Goal: Complete application form: Complete application form

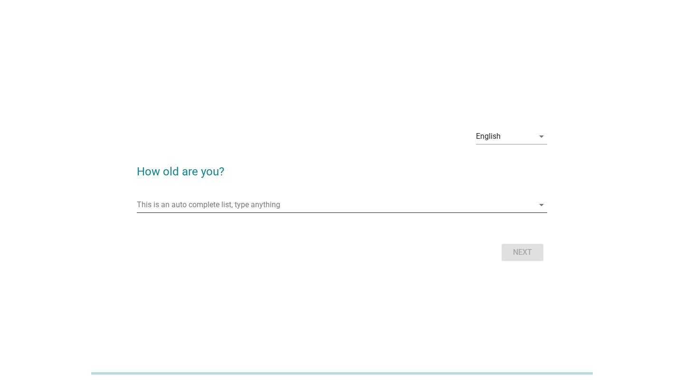
click at [225, 210] on input "This is an auto complete list, type anything" at bounding box center [335, 204] width 397 height 15
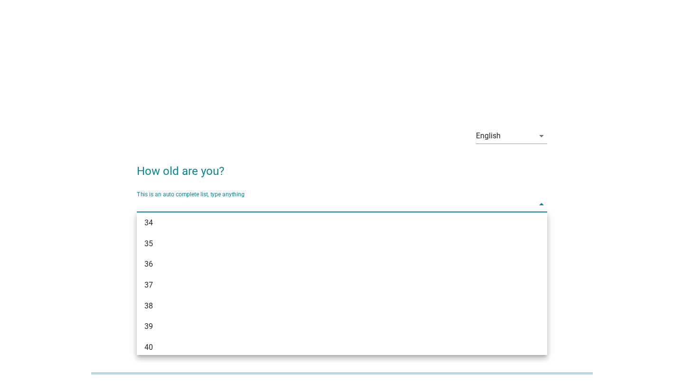
scroll to position [333, 0]
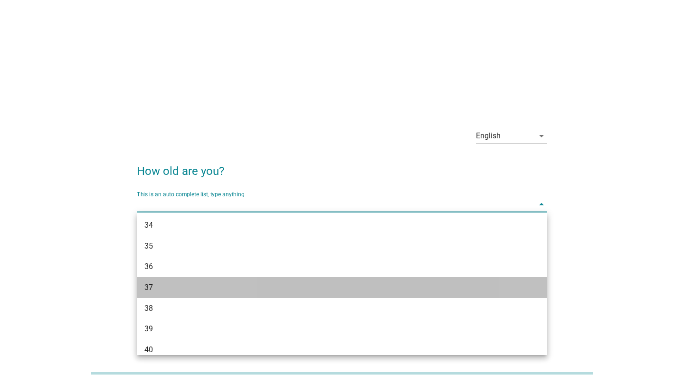
click at [147, 289] on div "37" at bounding box center [325, 287] width 363 height 11
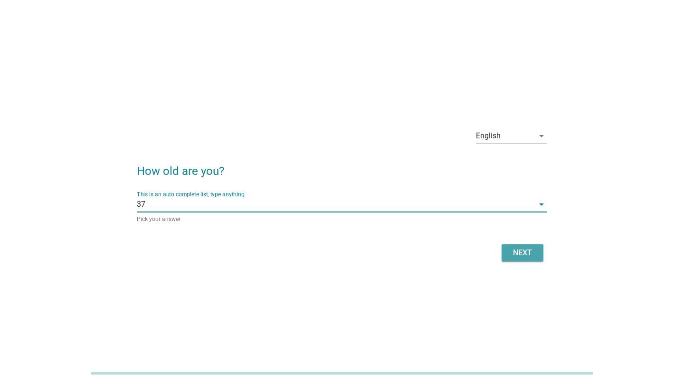
click at [529, 254] on div "Next" at bounding box center [522, 252] width 27 height 11
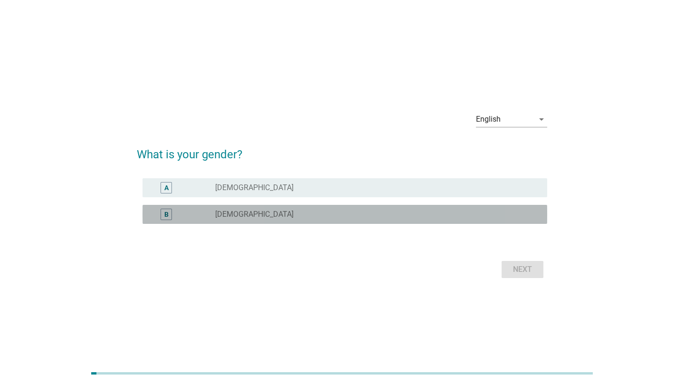
click at [250, 209] on div "radio_button_unchecked [DEMOGRAPHIC_DATA]" at bounding box center [377, 214] width 325 height 11
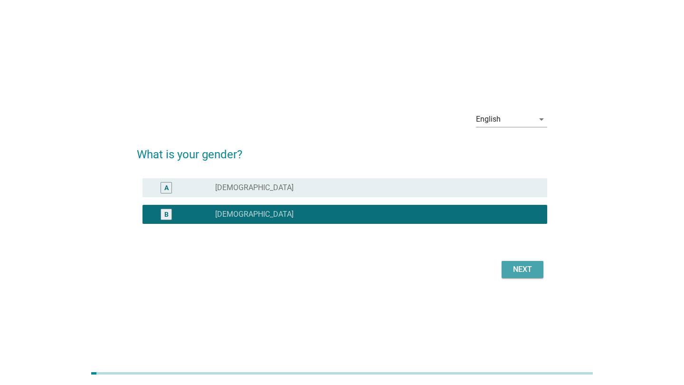
click at [522, 267] on div "Next" at bounding box center [522, 269] width 27 height 11
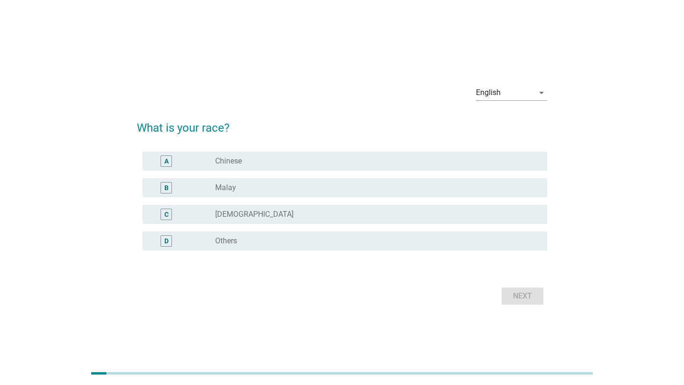
click at [242, 159] on div "radio_button_unchecked Chinese" at bounding box center [373, 161] width 317 height 10
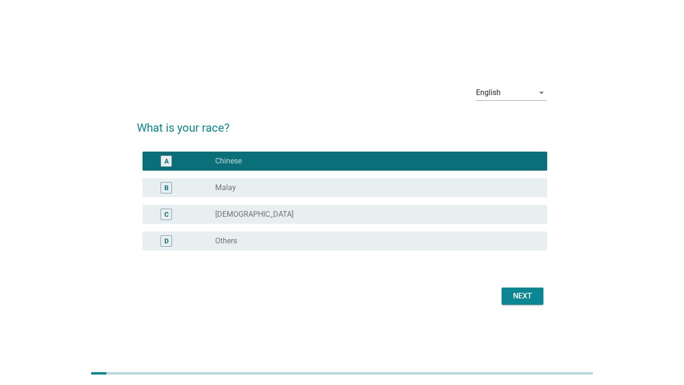
click at [525, 293] on div "Next" at bounding box center [522, 295] width 27 height 11
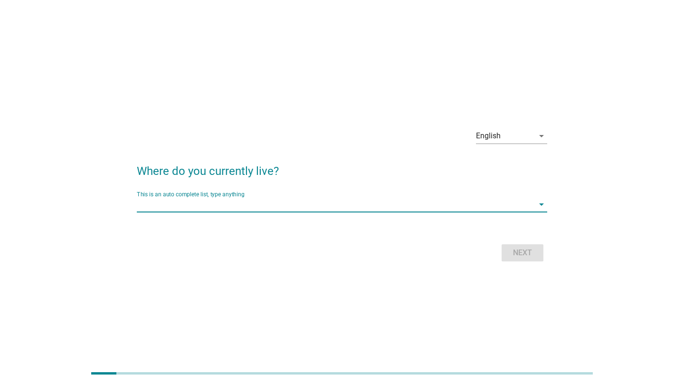
click at [213, 205] on input "This is an auto complete list, type anything" at bounding box center [335, 204] width 397 height 15
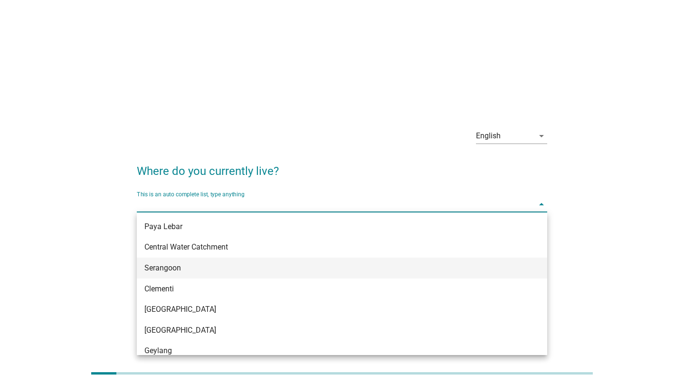
click at [179, 264] on div "Serangoon" at bounding box center [325, 267] width 363 height 11
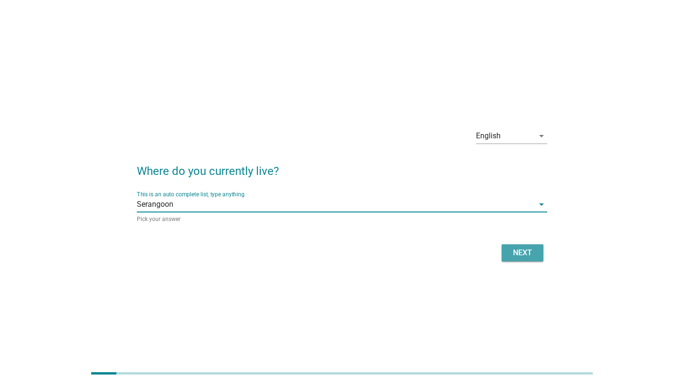
click at [533, 254] on div "Next" at bounding box center [522, 252] width 27 height 11
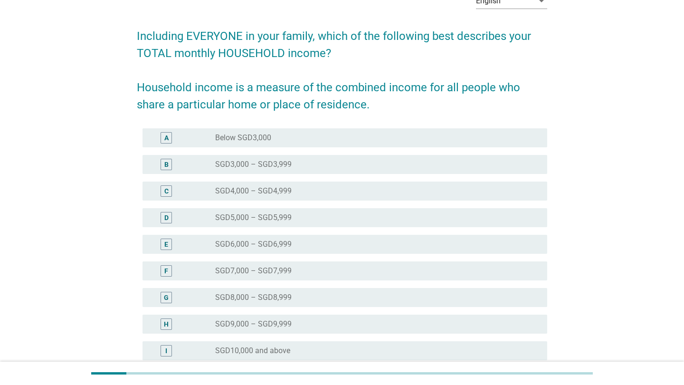
scroll to position [143, 0]
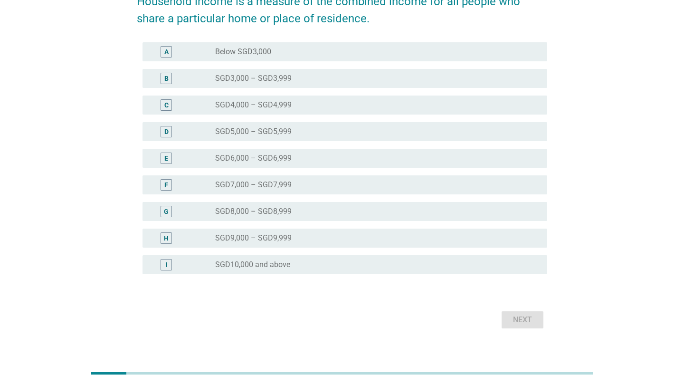
click at [232, 213] on label "SGD8,000 – SGD8,999" at bounding box center [253, 212] width 76 height 10
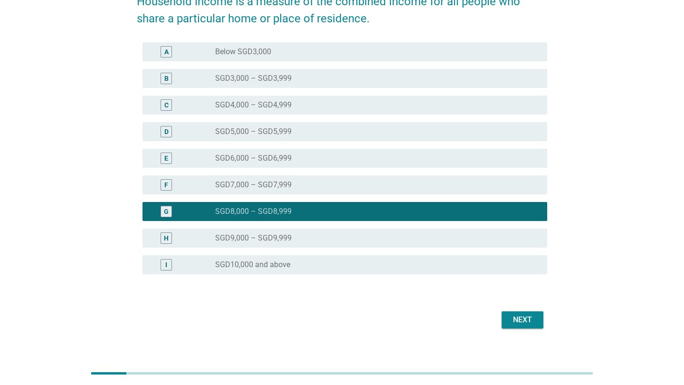
click at [527, 320] on div "Next" at bounding box center [522, 319] width 27 height 11
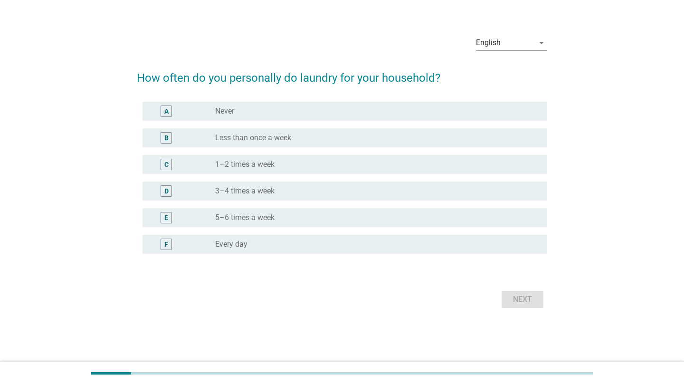
scroll to position [0, 0]
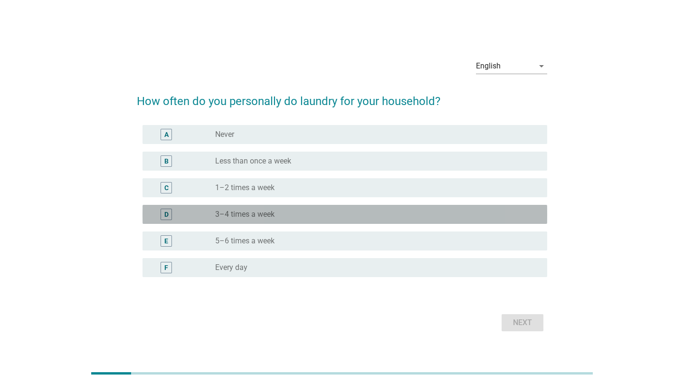
click at [252, 214] on label "3–4 times a week" at bounding box center [244, 215] width 59 height 10
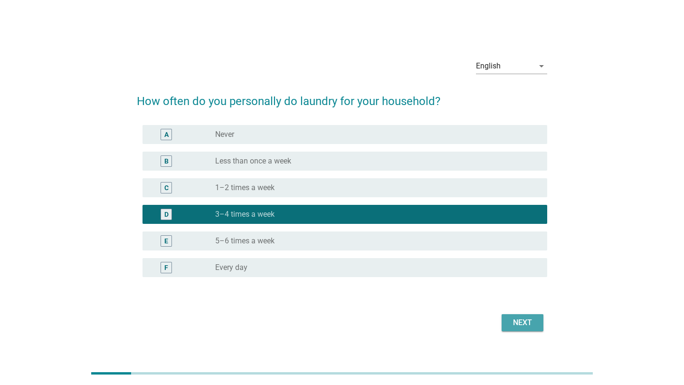
click at [525, 323] on div "Next" at bounding box center [522, 322] width 27 height 11
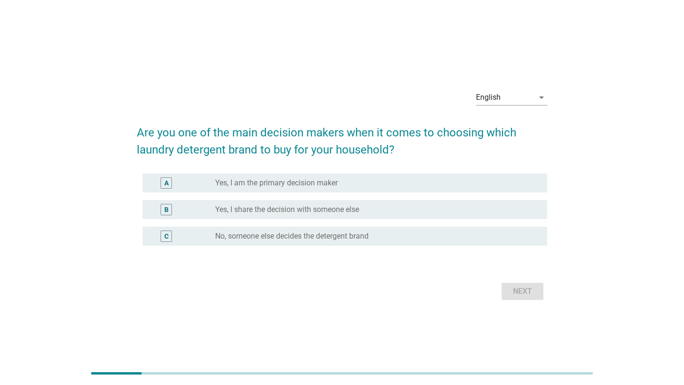
click at [316, 185] on label "Yes, I am the primary decision maker" at bounding box center [276, 183] width 123 height 10
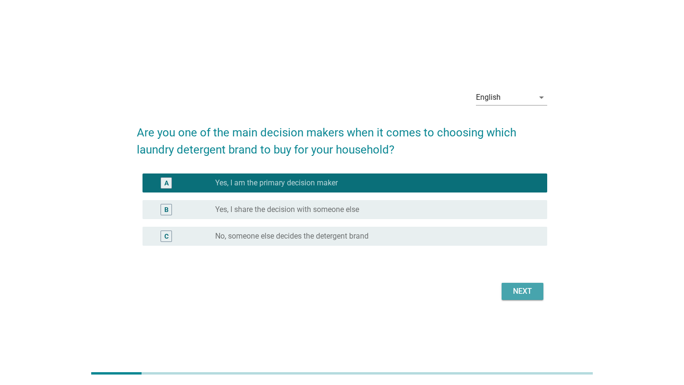
click at [526, 290] on div "Next" at bounding box center [522, 291] width 27 height 11
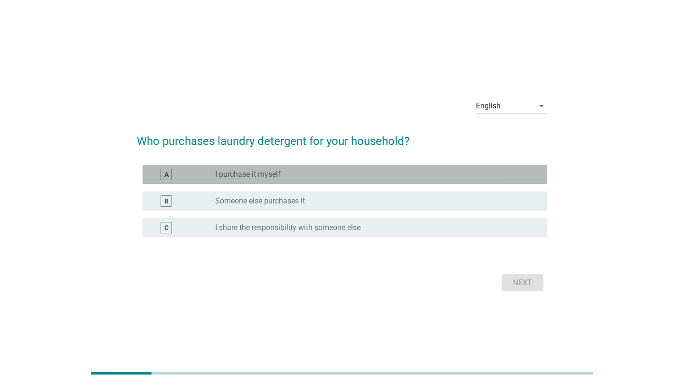
click at [257, 175] on label "I purchase it myself" at bounding box center [248, 175] width 66 height 10
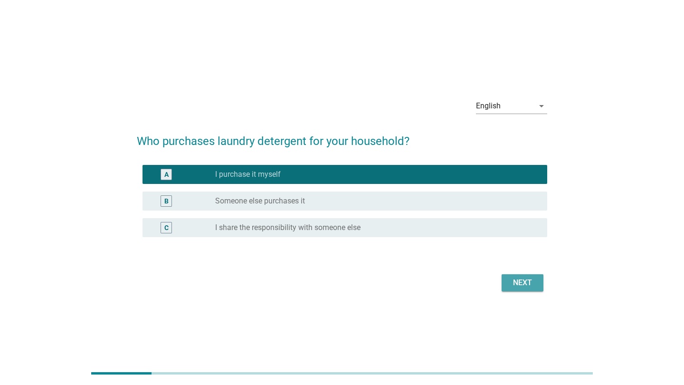
click at [523, 286] on div "Next" at bounding box center [522, 282] width 27 height 11
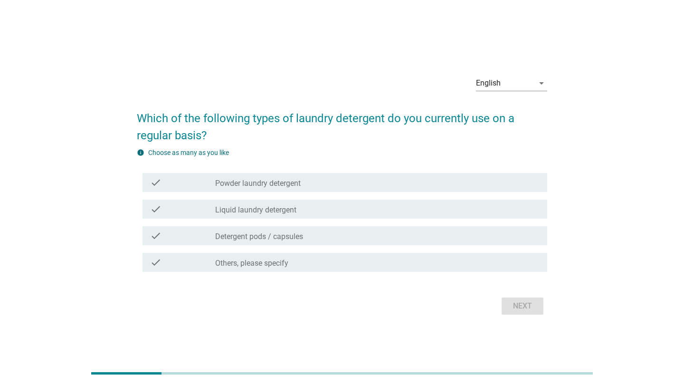
click at [230, 211] on label "Liquid laundry detergent" at bounding box center [255, 210] width 81 height 10
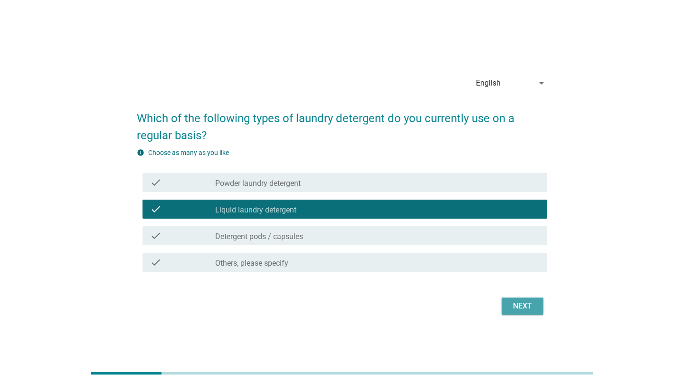
click at [522, 306] on div "Next" at bounding box center [522, 305] width 27 height 11
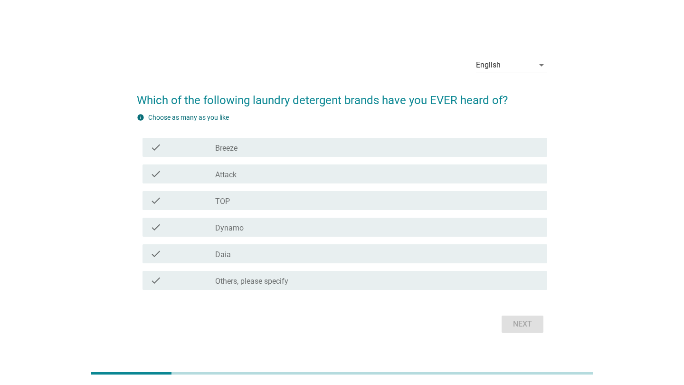
click at [174, 148] on div "check" at bounding box center [182, 147] width 65 height 11
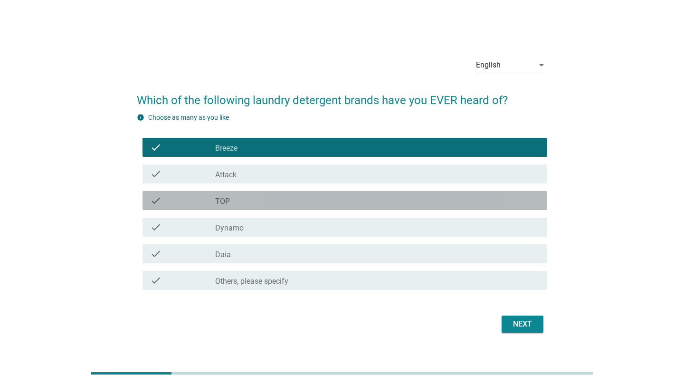
click at [239, 201] on div "check_box_outline_blank TOP" at bounding box center [377, 200] width 325 height 11
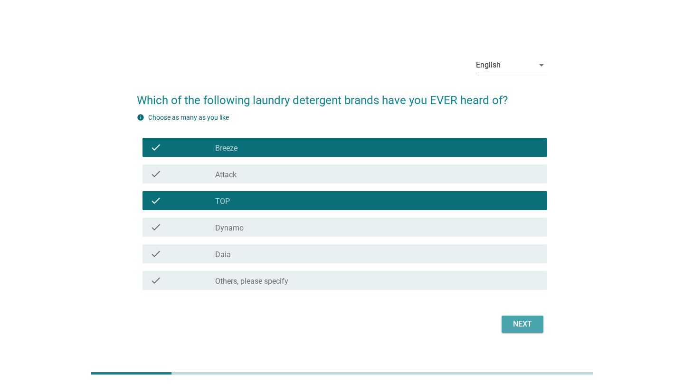
click at [520, 327] on div "Next" at bounding box center [522, 323] width 27 height 11
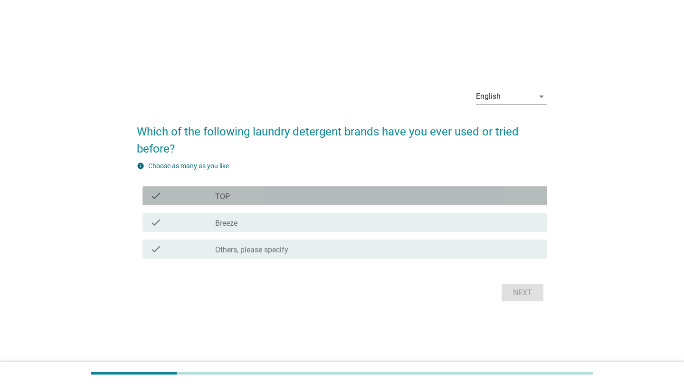
click at [233, 199] on div "check_box_outline_blank TOP" at bounding box center [377, 195] width 325 height 11
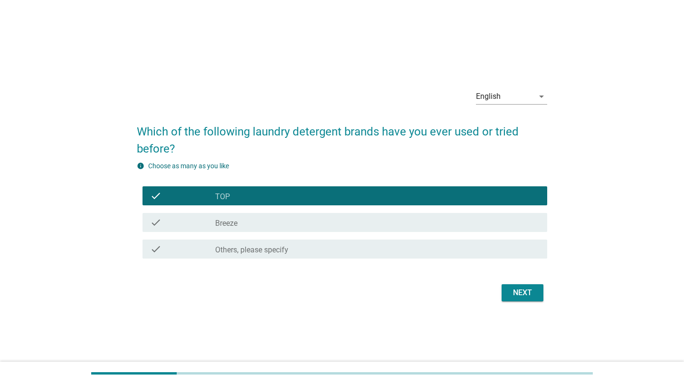
click at [234, 222] on label "Breeze" at bounding box center [226, 224] width 22 height 10
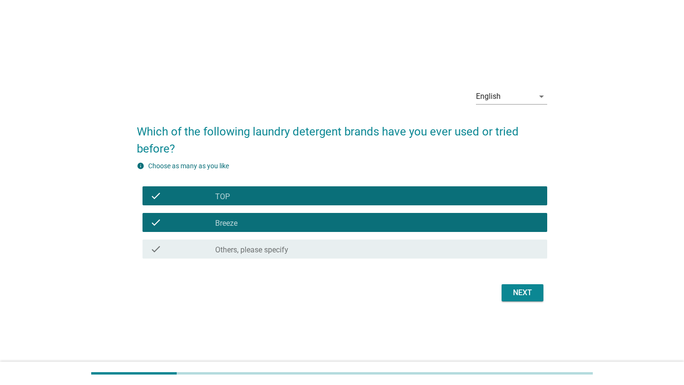
click at [522, 294] on div "Next" at bounding box center [522, 292] width 27 height 11
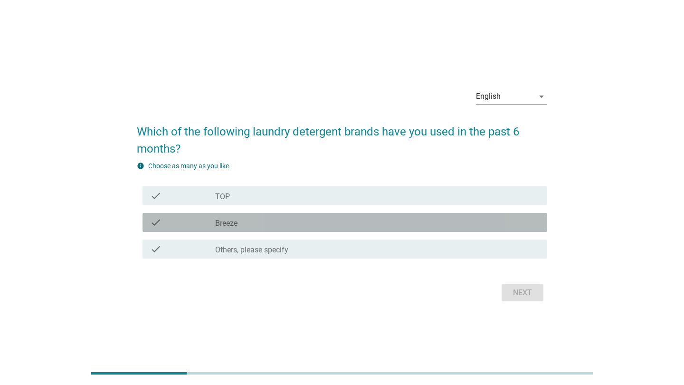
click at [229, 220] on label "Breeze" at bounding box center [226, 224] width 22 height 10
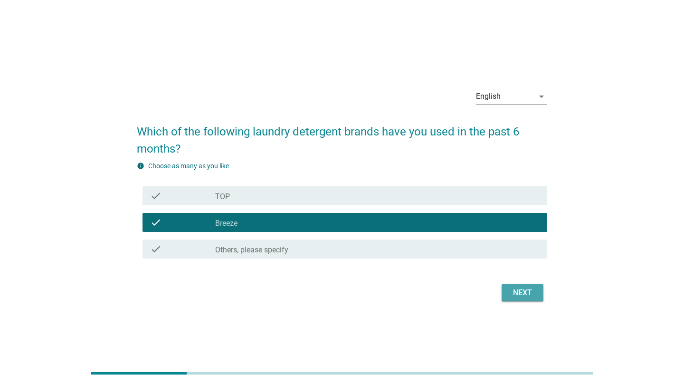
click at [531, 289] on div "Next" at bounding box center [522, 292] width 27 height 11
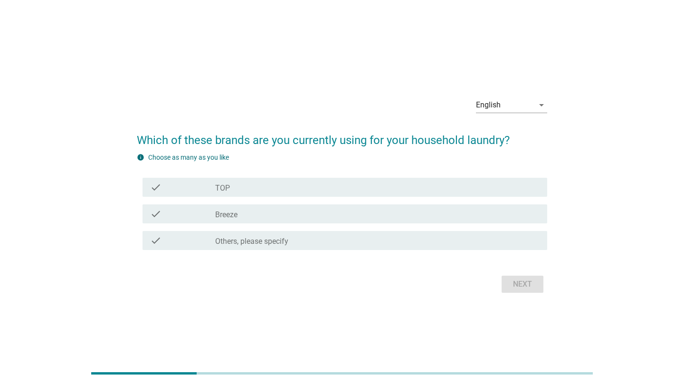
click at [224, 210] on label "Breeze" at bounding box center [226, 215] width 22 height 10
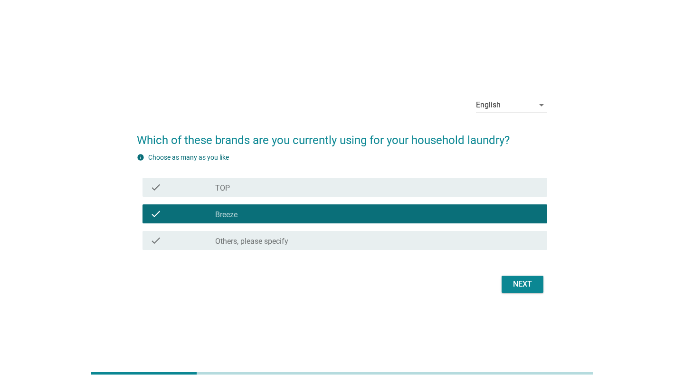
click at [520, 289] on div "Next" at bounding box center [522, 283] width 27 height 11
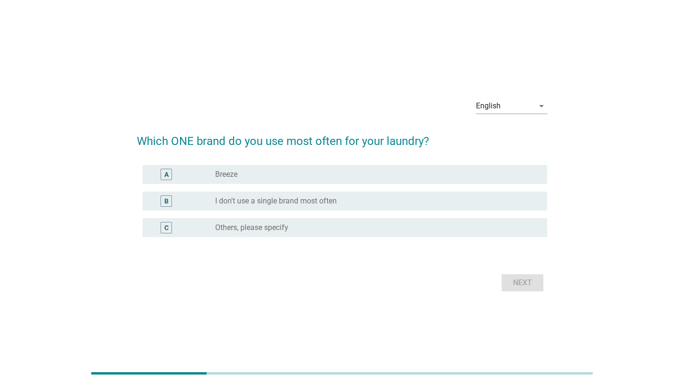
click at [244, 172] on div "radio_button_unchecked Breeze" at bounding box center [373, 175] width 317 height 10
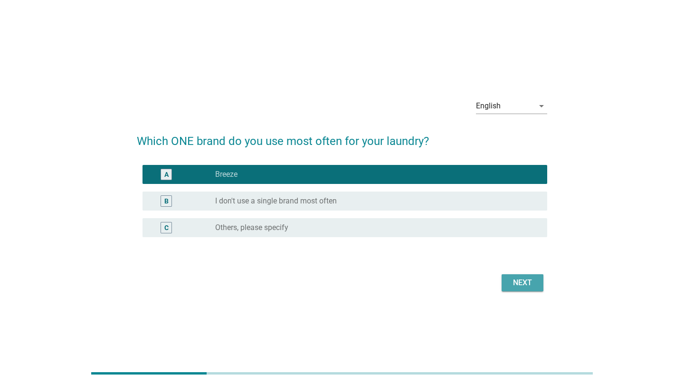
click at [513, 283] on div "Next" at bounding box center [522, 282] width 27 height 11
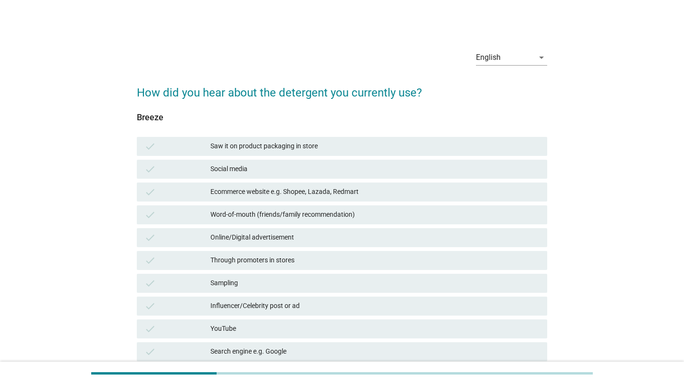
click at [252, 191] on div "Ecommerce website e.g. Shopee, Lazada, Redmart" at bounding box center [374, 191] width 329 height 11
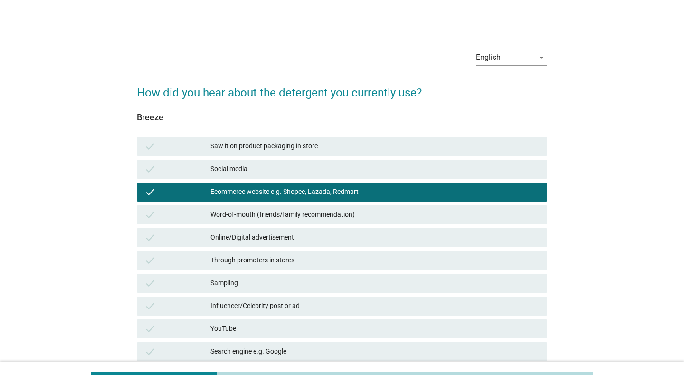
click at [255, 168] on div "Social media" at bounding box center [374, 168] width 329 height 11
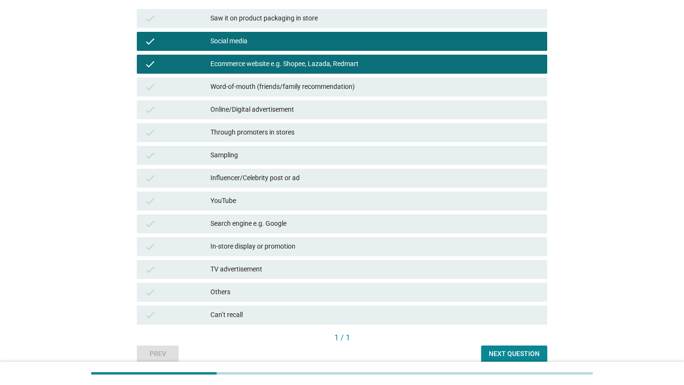
scroll to position [143, 0]
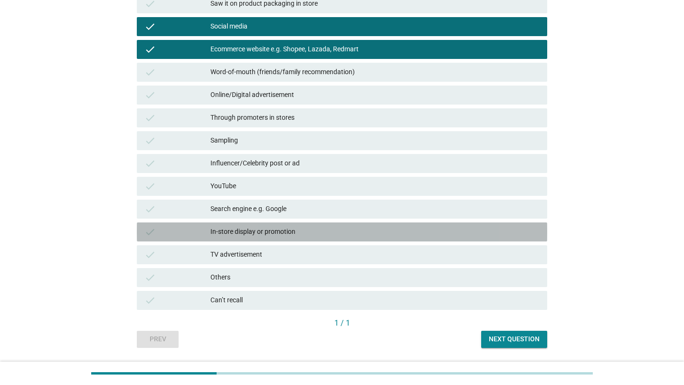
click at [276, 230] on div "In-store display or promotion" at bounding box center [374, 231] width 329 height 11
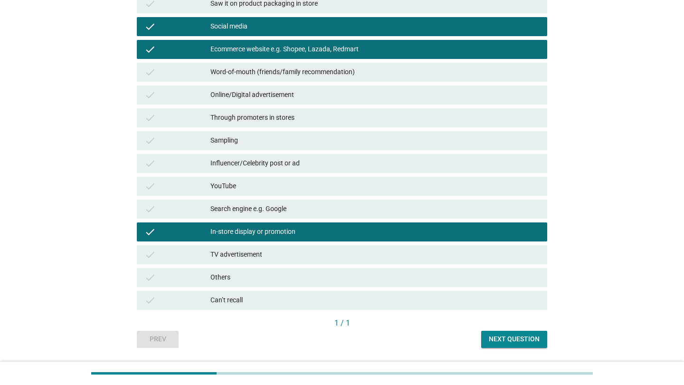
click at [506, 336] on div "Next question" at bounding box center [514, 339] width 51 height 10
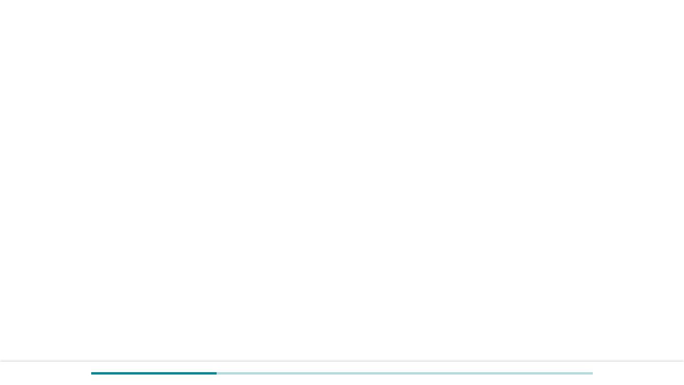
scroll to position [0, 0]
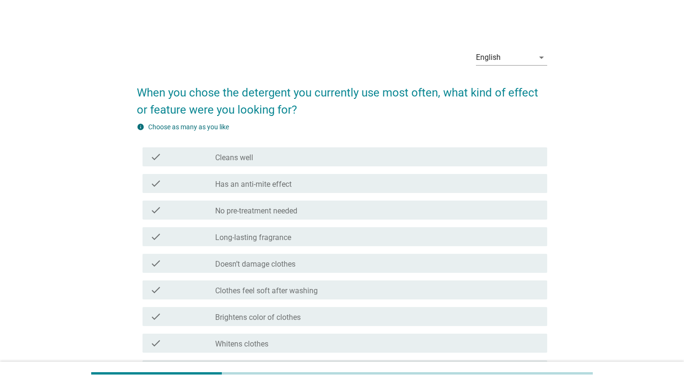
click at [213, 160] on div "check" at bounding box center [182, 156] width 65 height 11
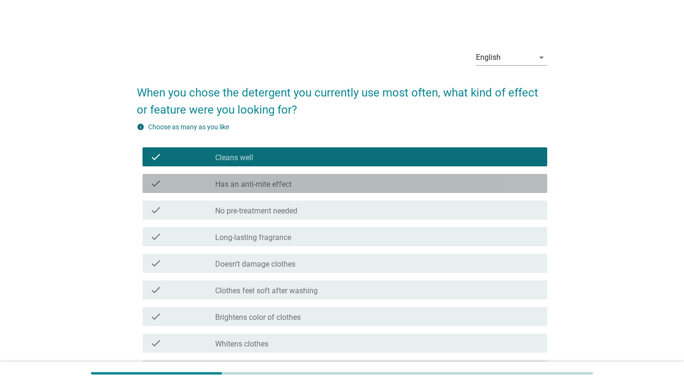
click at [224, 184] on label "Has an anti-mite effect" at bounding box center [253, 185] width 76 height 10
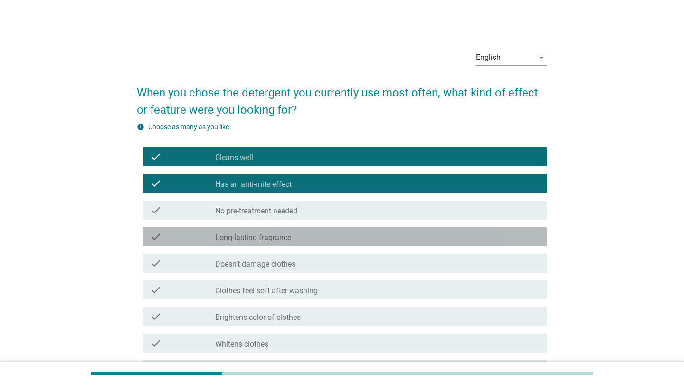
click at [279, 235] on label "Long-lasting fragrance" at bounding box center [253, 238] width 76 height 10
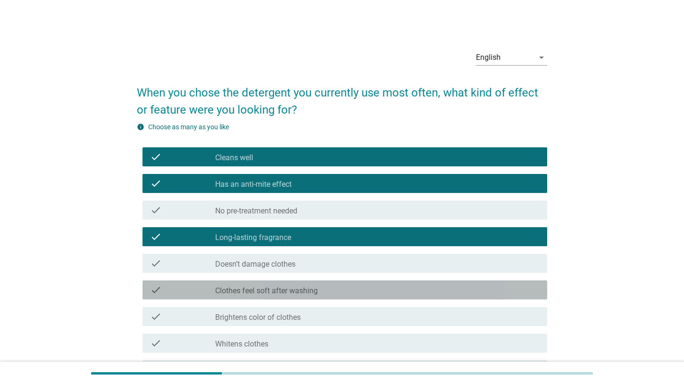
click at [273, 283] on div "check check_box_outline_blank Clothes feel soft after washing" at bounding box center [345, 289] width 405 height 19
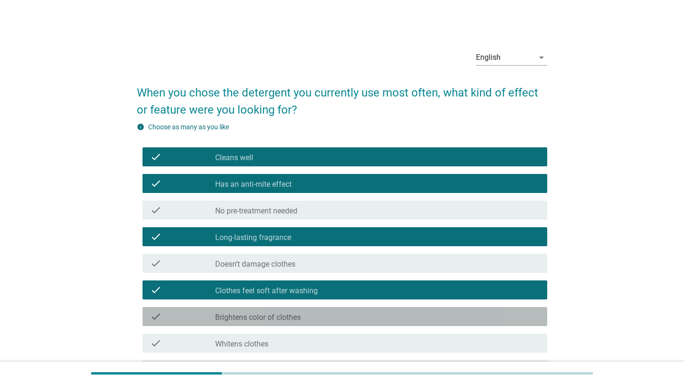
click at [305, 315] on div "check_box_outline_blank Brightens color of clothes" at bounding box center [377, 316] width 325 height 11
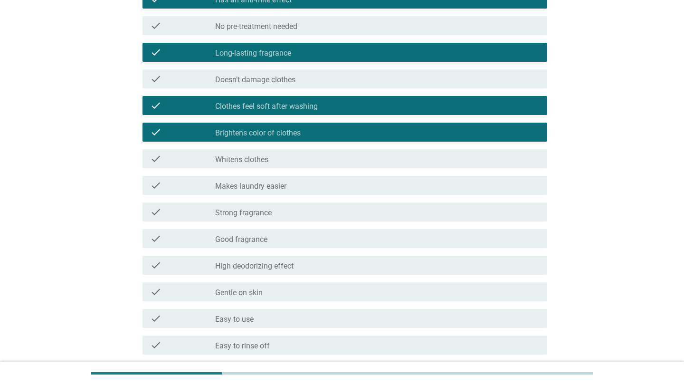
scroll to position [190, 0]
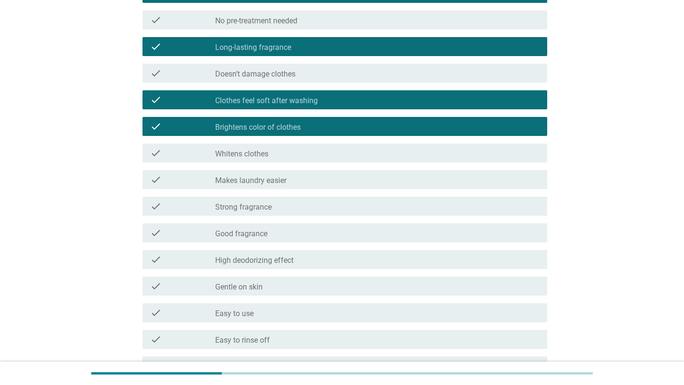
click at [296, 291] on div "check_box_outline_blank Gentle on skin" at bounding box center [377, 285] width 325 height 11
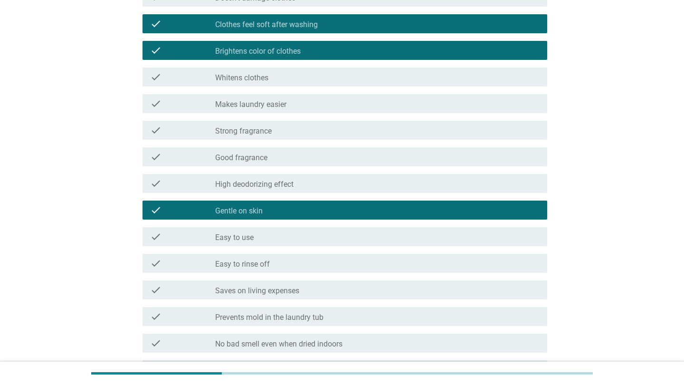
scroll to position [333, 0]
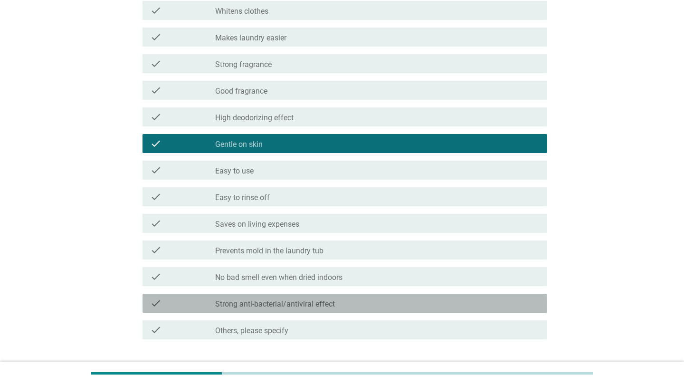
click at [307, 307] on label "Strong anti-bacterial/antiviral effect" at bounding box center [275, 304] width 120 height 10
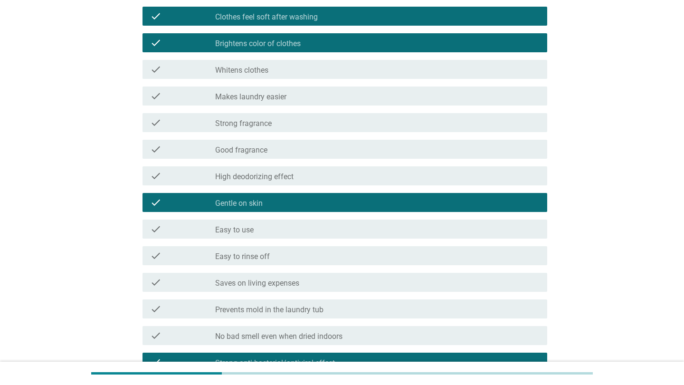
scroll to position [380, 0]
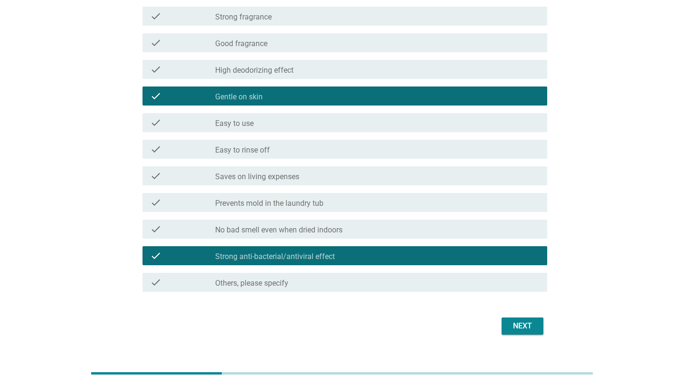
click at [518, 326] on div "Next" at bounding box center [522, 325] width 27 height 11
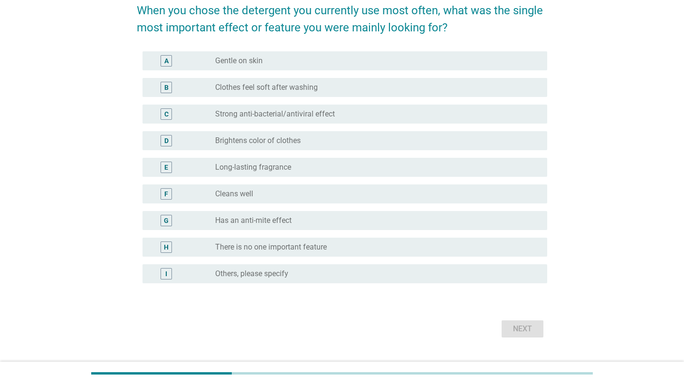
scroll to position [103, 0]
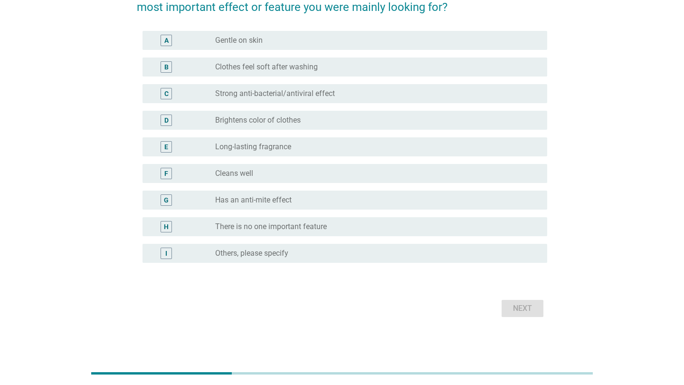
click at [280, 93] on label "Strong anti-bacterial/antiviral effect" at bounding box center [275, 94] width 120 height 10
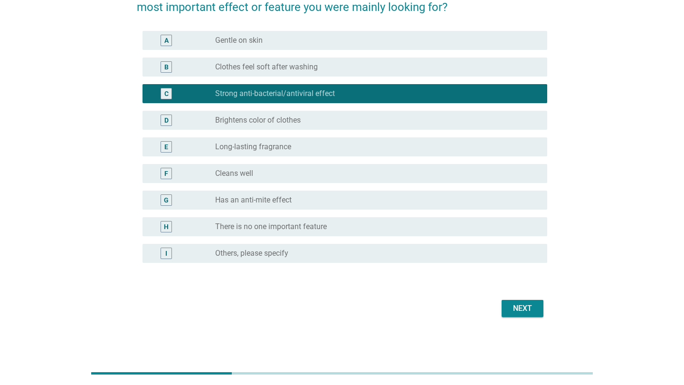
click at [526, 305] on div "Next" at bounding box center [522, 308] width 27 height 11
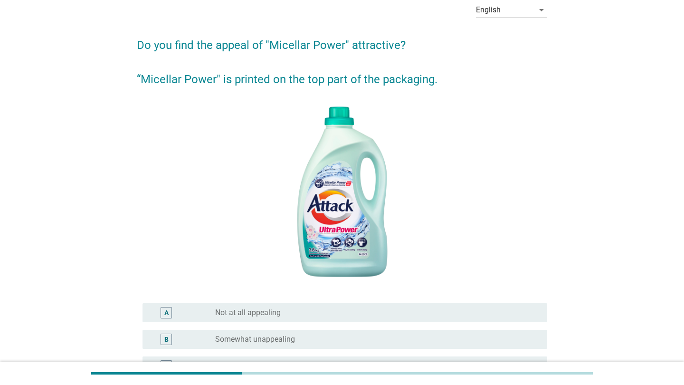
scroll to position [190, 0]
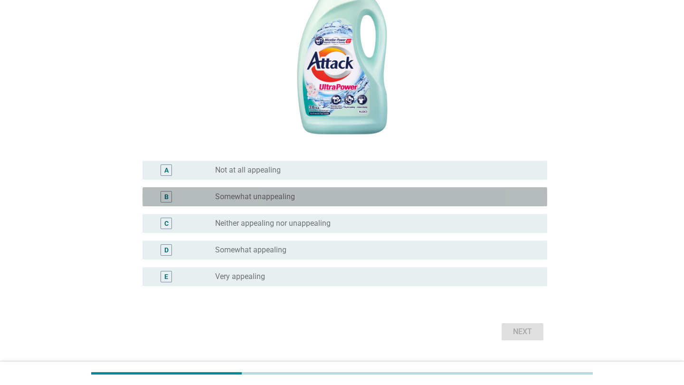
click at [230, 203] on div "B radio_button_unchecked Somewhat unappealing" at bounding box center [345, 196] width 405 height 19
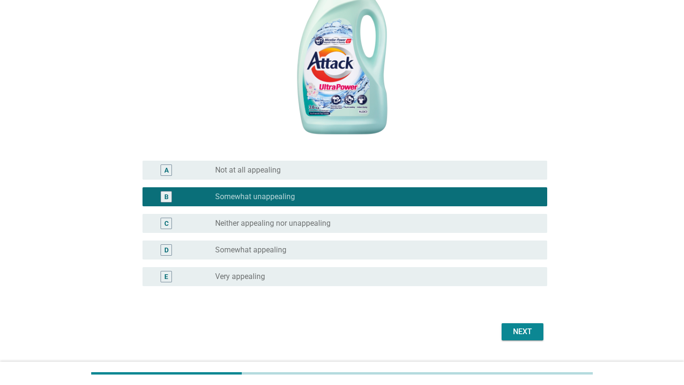
click at [236, 252] on label "Somewhat appealing" at bounding box center [250, 250] width 71 height 10
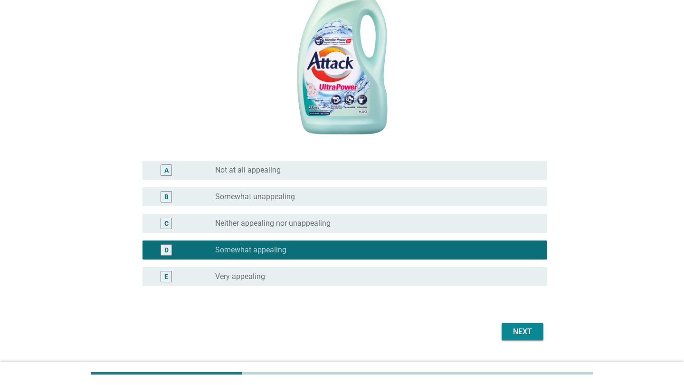
click at [510, 333] on div "Next" at bounding box center [522, 331] width 27 height 11
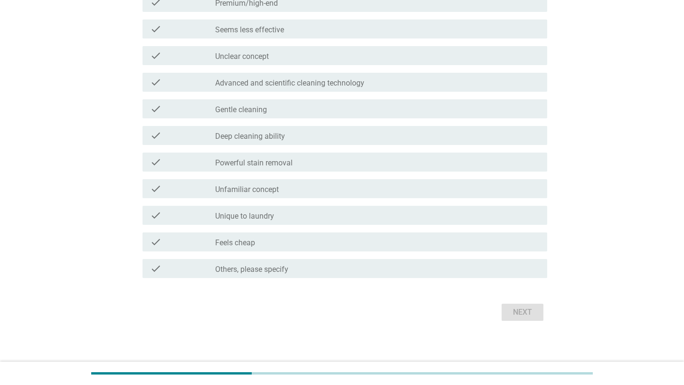
scroll to position [248, 0]
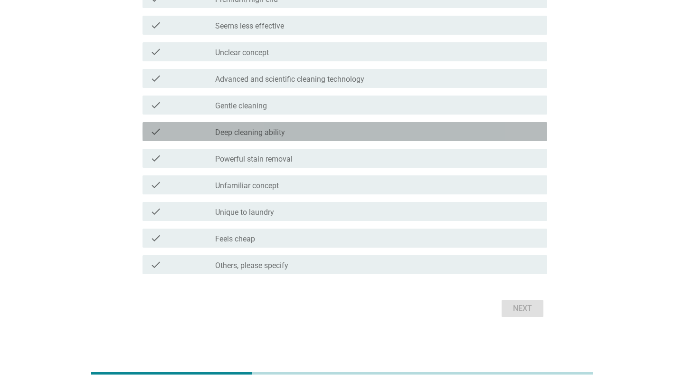
click at [268, 134] on label "Deep cleaning ability" at bounding box center [250, 133] width 70 height 10
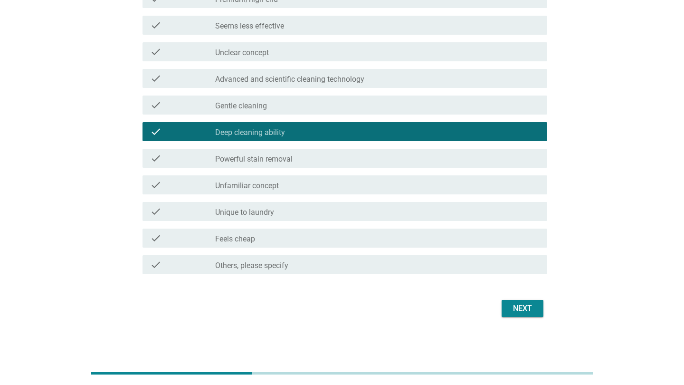
click at [516, 304] on div "Next" at bounding box center [522, 308] width 27 height 11
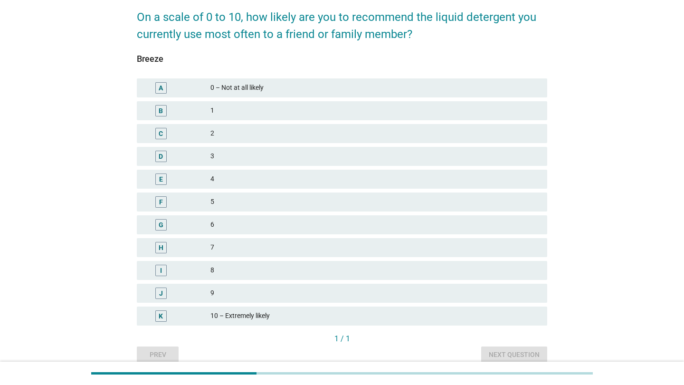
scroll to position [95, 0]
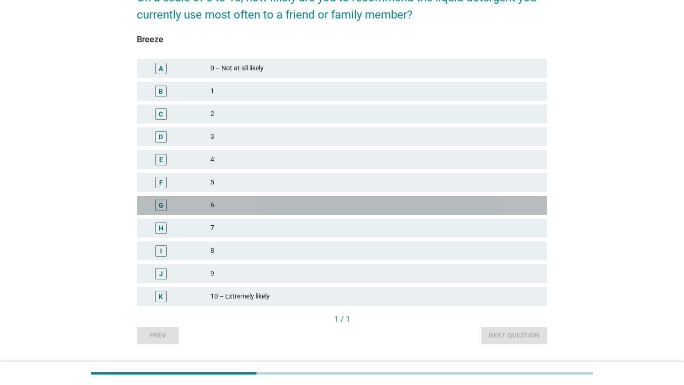
click at [203, 210] on div "G" at bounding box center [177, 205] width 66 height 11
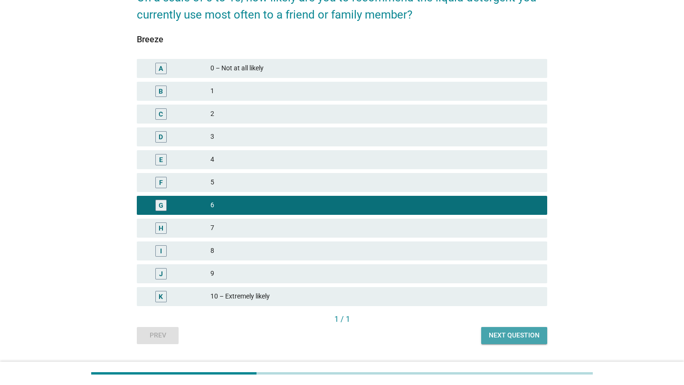
click at [512, 335] on div "Next question" at bounding box center [514, 335] width 51 height 10
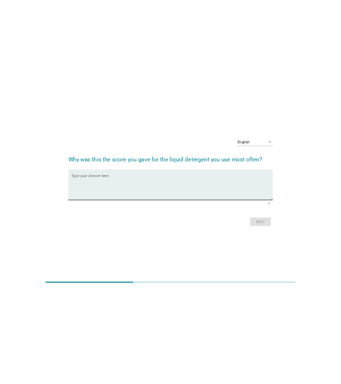
scroll to position [0, 0]
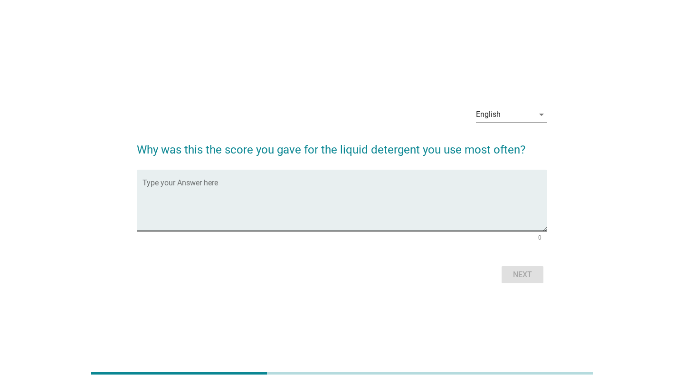
click at [235, 184] on textarea "Type your Answer here" at bounding box center [345, 206] width 405 height 50
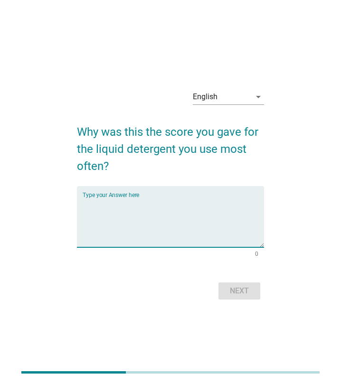
click at [127, 239] on textarea "Type your Answer here" at bounding box center [173, 223] width 181 height 50
click at [152, 205] on textarea "Type your Answer here" at bounding box center [173, 223] width 181 height 50
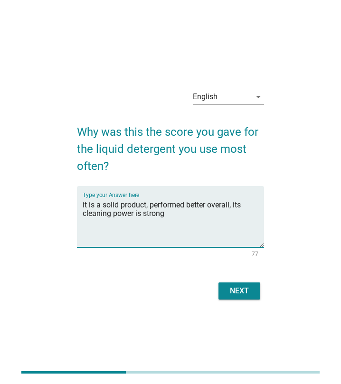
type textarea "it is a solid product, performed better overall, its cleaning power is strong"
click at [234, 292] on div "Next" at bounding box center [239, 291] width 27 height 11
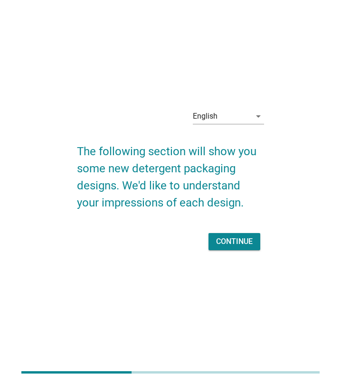
scroll to position [23, 0]
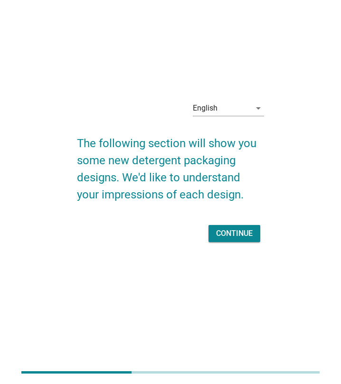
click at [238, 236] on div "Continue" at bounding box center [234, 233] width 37 height 11
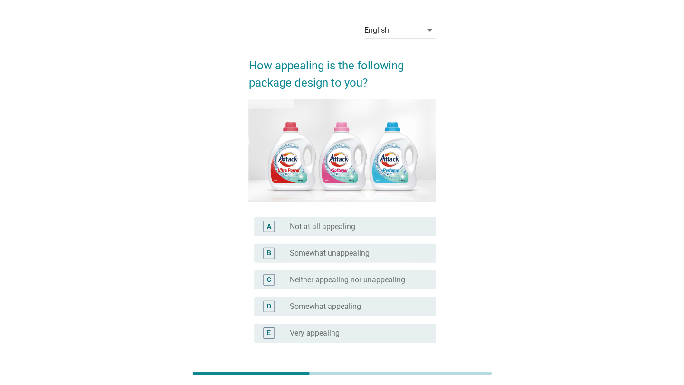
scroll to position [0, 0]
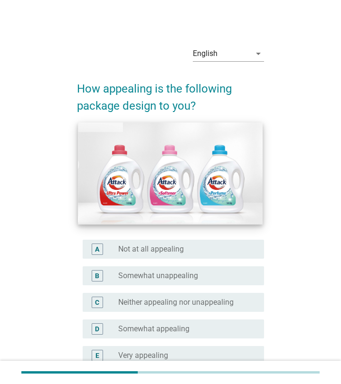
click at [126, 196] on img at bounding box center [170, 174] width 185 height 102
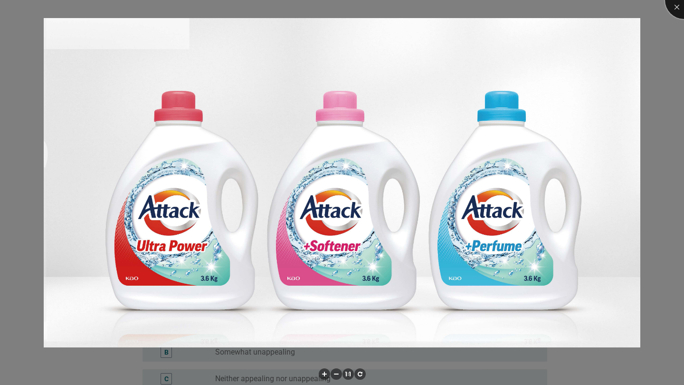
click at [678, 5] on div at bounding box center [684, 0] width 38 height 38
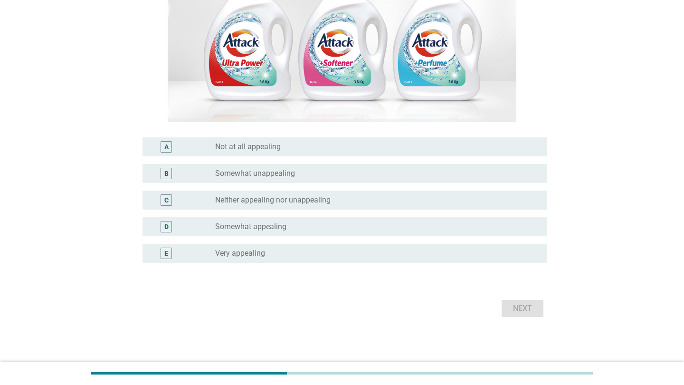
scroll to position [179, 0]
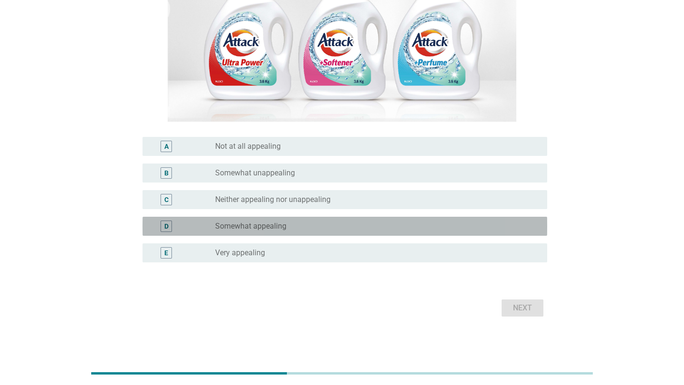
click at [281, 229] on label "Somewhat appealing" at bounding box center [250, 226] width 71 height 10
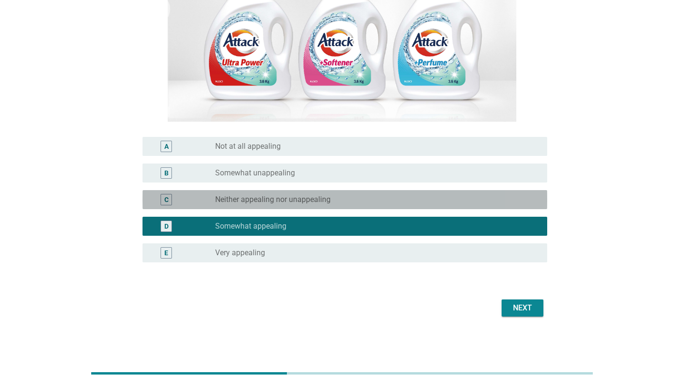
click at [274, 201] on label "Neither appealing nor unappealing" at bounding box center [272, 200] width 115 height 10
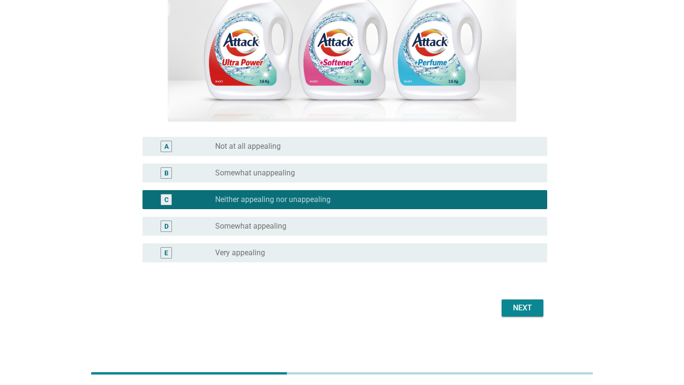
click at [525, 307] on div "Next" at bounding box center [522, 307] width 27 height 11
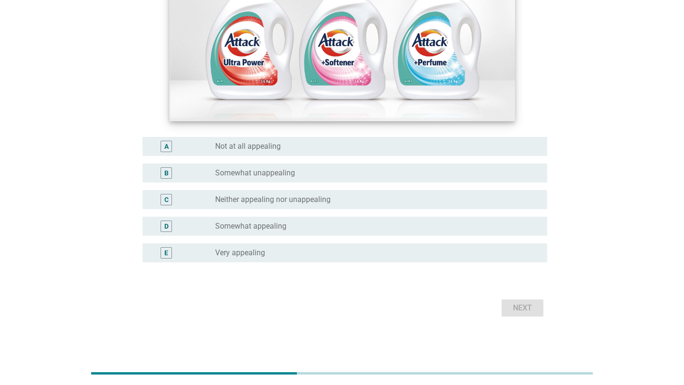
scroll to position [84, 0]
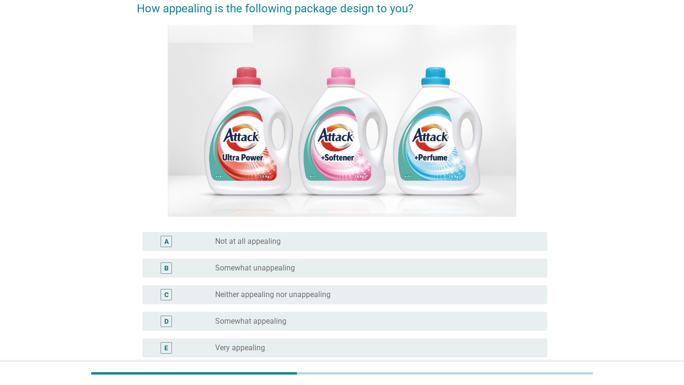
click at [239, 296] on label "Neither appealing nor unappealing" at bounding box center [272, 295] width 115 height 10
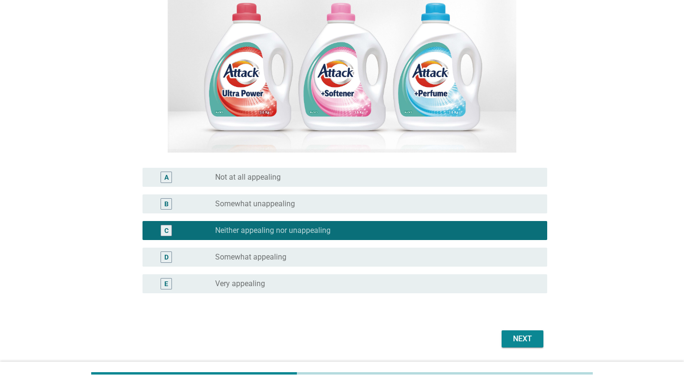
scroll to position [179, 0]
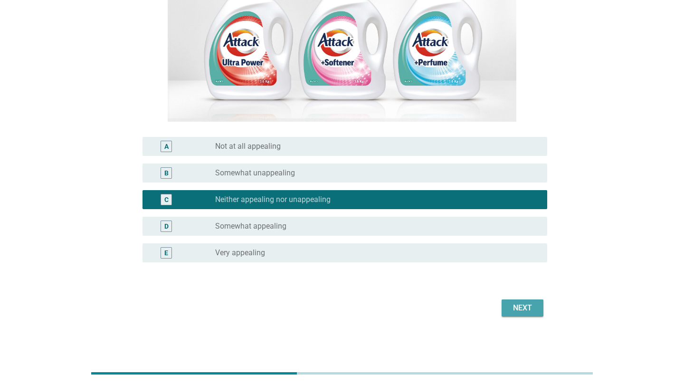
click at [525, 310] on div "Next" at bounding box center [522, 307] width 27 height 11
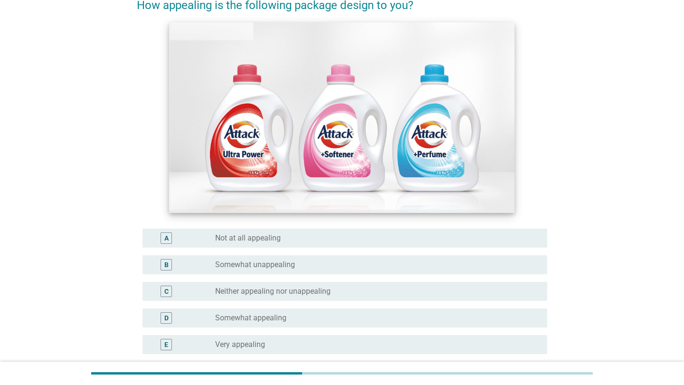
scroll to position [95, 0]
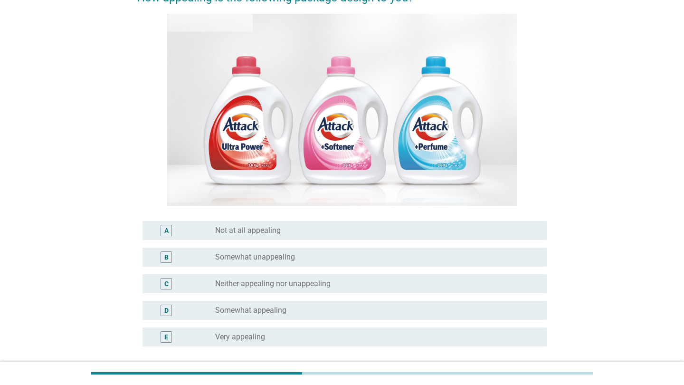
click at [248, 284] on label "Neither appealing nor unappealing" at bounding box center [272, 284] width 115 height 10
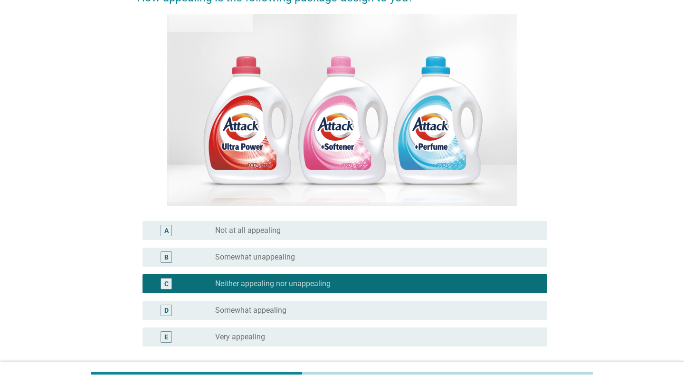
scroll to position [179, 0]
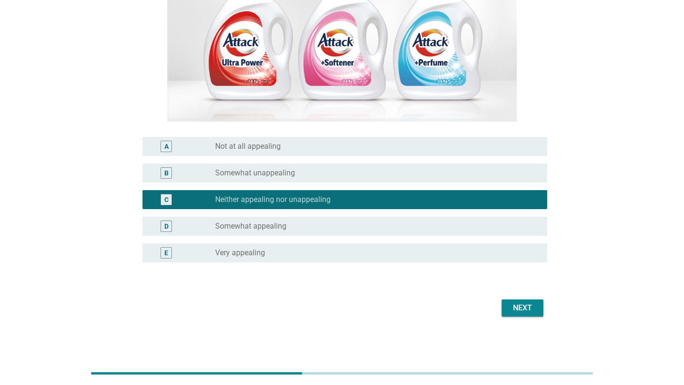
click at [515, 305] on div "Next" at bounding box center [522, 307] width 27 height 11
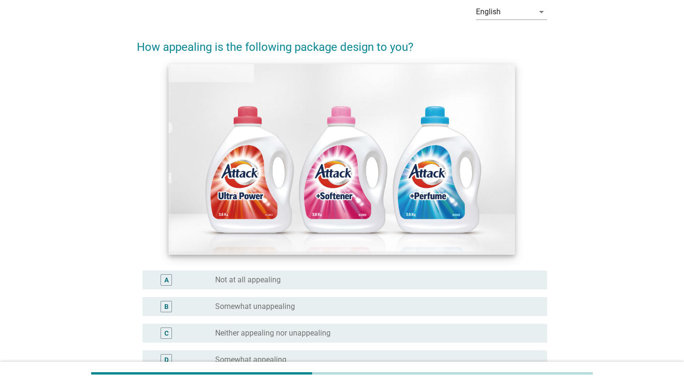
scroll to position [48, 0]
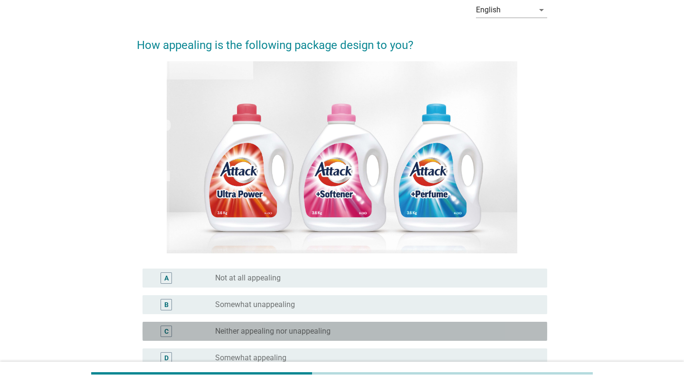
click at [281, 329] on label "Neither appealing nor unappealing" at bounding box center [272, 331] width 115 height 10
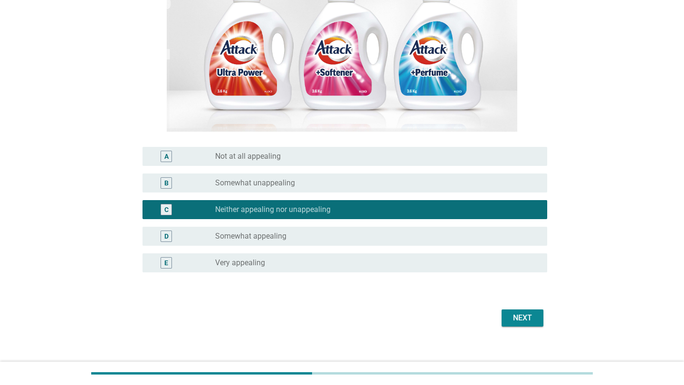
scroll to position [179, 0]
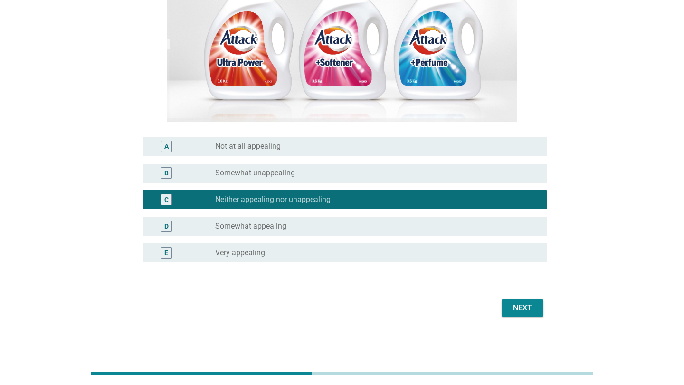
click at [539, 308] on button "Next" at bounding box center [523, 307] width 42 height 17
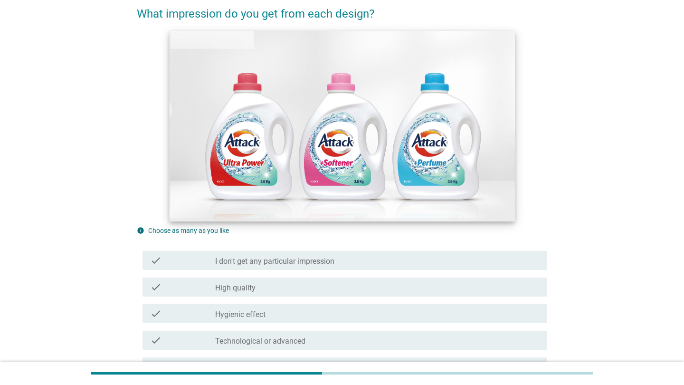
scroll to position [95, 0]
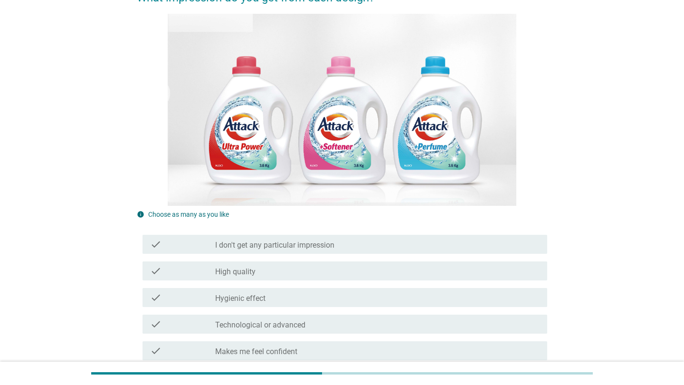
click at [253, 245] on label "I don't get any particular impression" at bounding box center [274, 245] width 119 height 10
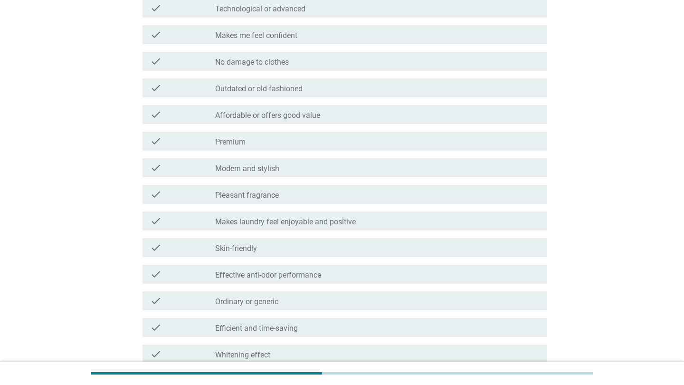
scroll to position [497, 0]
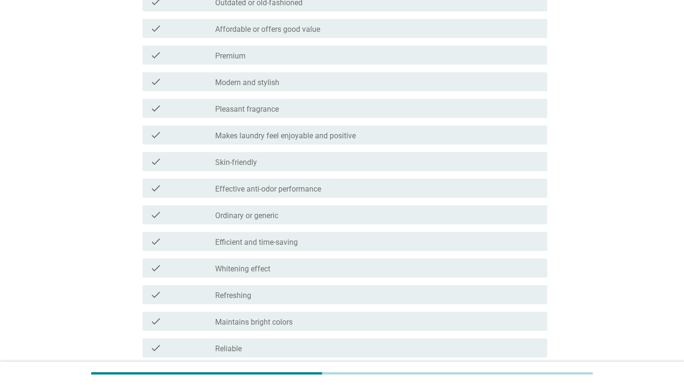
click at [230, 167] on label "Skin-friendly" at bounding box center [236, 163] width 42 height 10
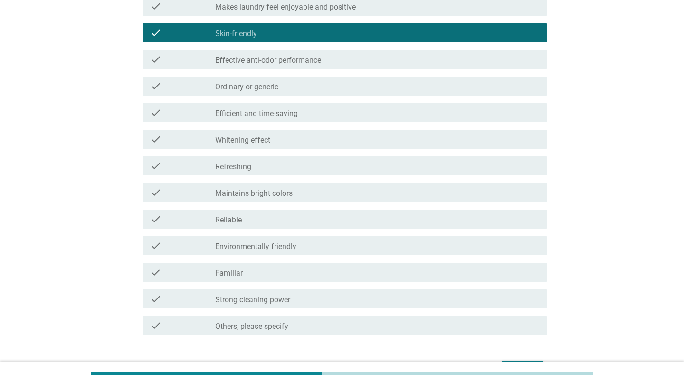
scroll to position [640, 0]
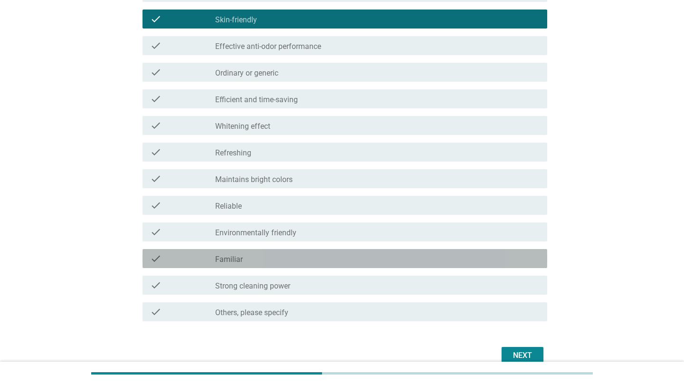
click at [206, 262] on div "check" at bounding box center [182, 258] width 65 height 11
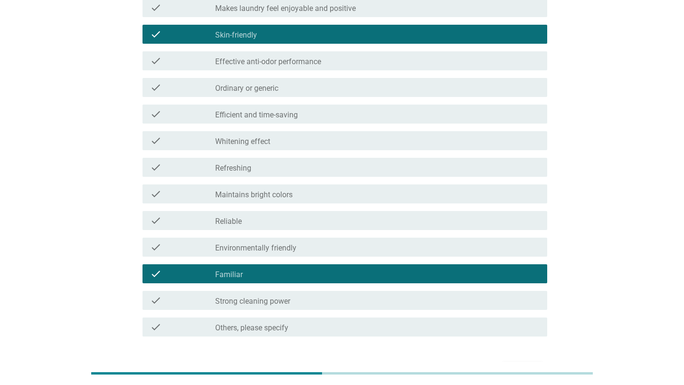
scroll to position [687, 0]
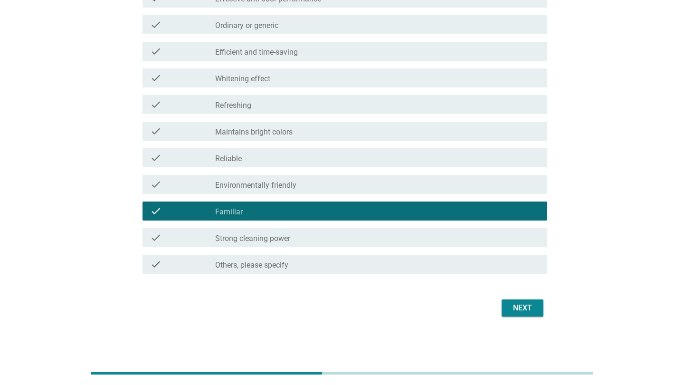
click at [536, 311] on button "Next" at bounding box center [523, 307] width 42 height 17
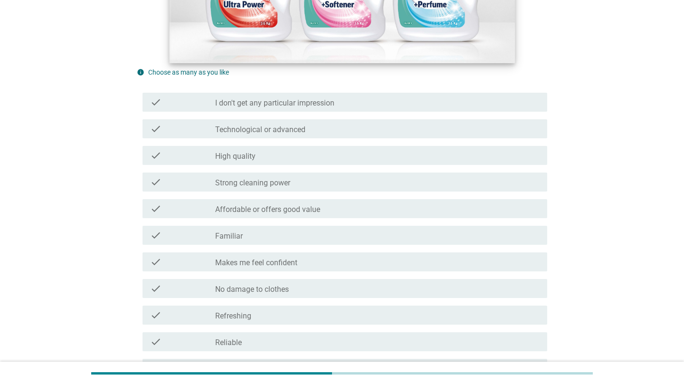
scroll to position [238, 0]
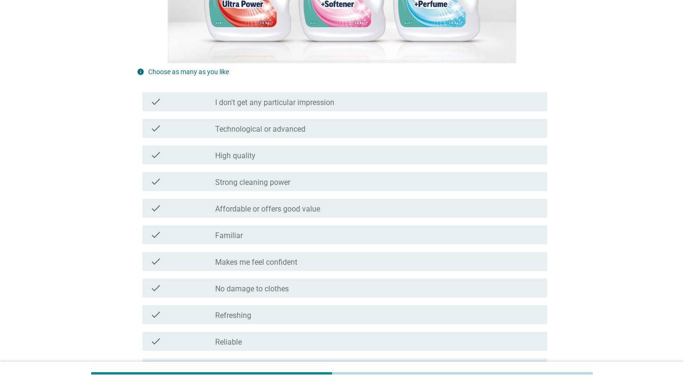
click at [246, 233] on div "check_box_outline_blank Familiar" at bounding box center [377, 234] width 325 height 11
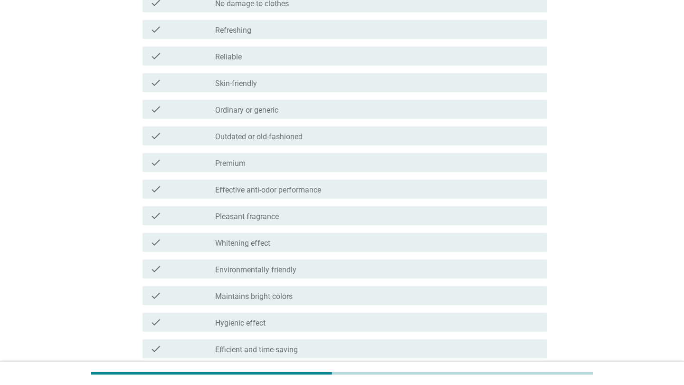
scroll to position [687, 0]
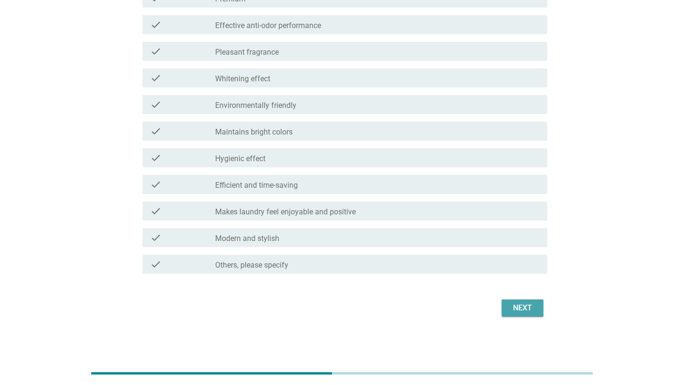
click at [529, 306] on div "Next" at bounding box center [522, 307] width 27 height 11
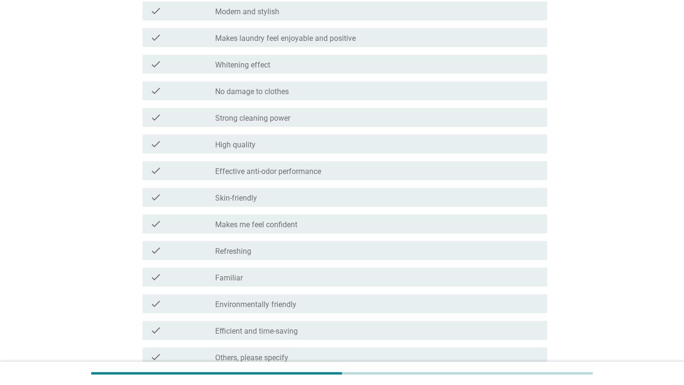
scroll to position [618, 0]
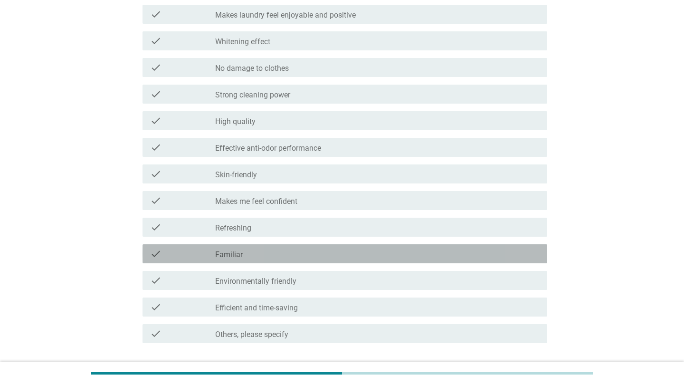
click at [247, 253] on div "check_box_outline_blank Familiar" at bounding box center [377, 253] width 325 height 11
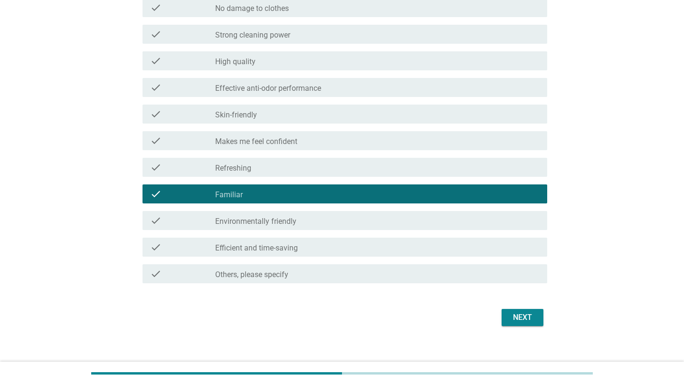
scroll to position [687, 0]
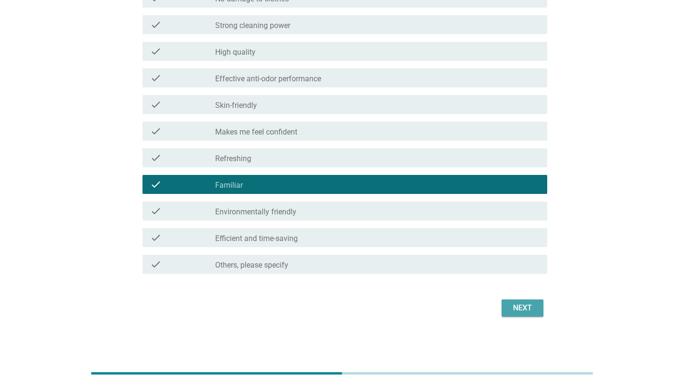
click at [528, 311] on div "Next" at bounding box center [522, 307] width 27 height 11
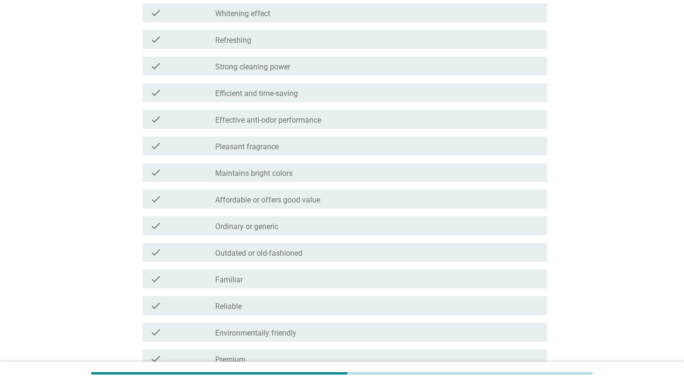
scroll to position [380, 0]
click at [233, 280] on label "Familiar" at bounding box center [229, 280] width 28 height 10
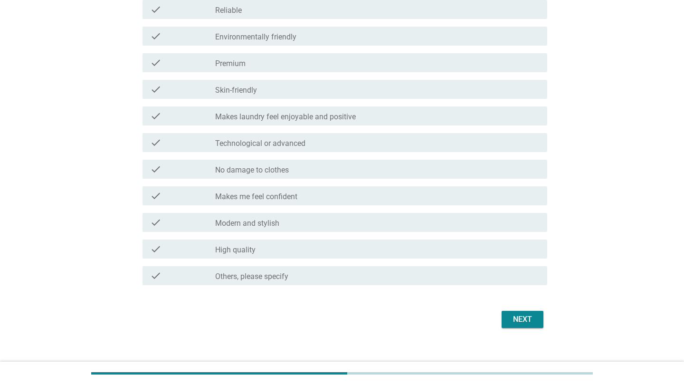
scroll to position [687, 0]
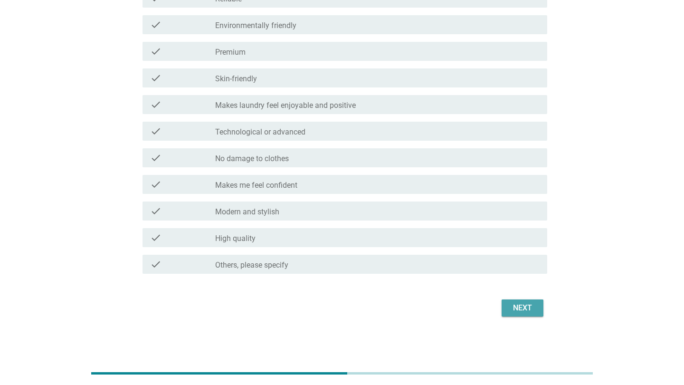
click at [525, 309] on div "Next" at bounding box center [522, 307] width 27 height 11
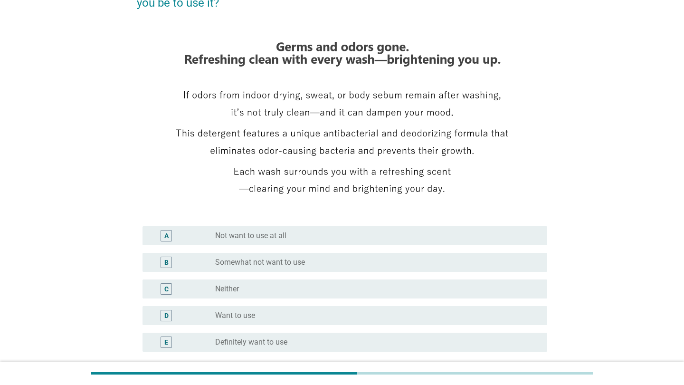
scroll to position [143, 0]
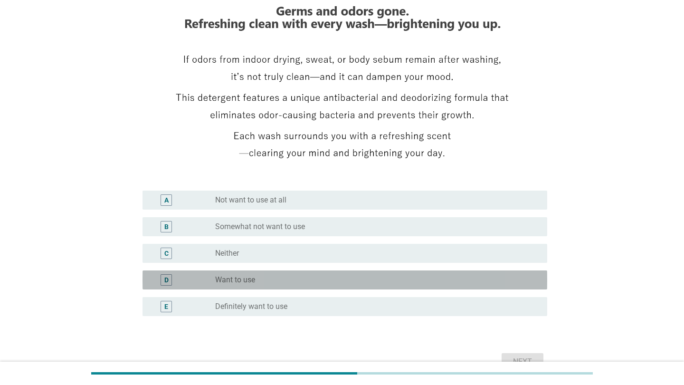
click at [261, 280] on div "radio_button_unchecked Want to use" at bounding box center [373, 280] width 317 height 10
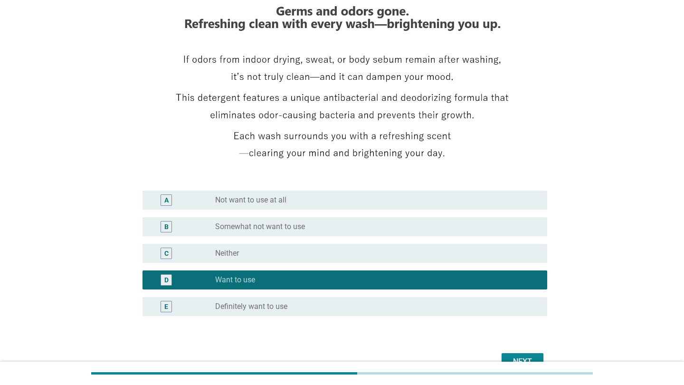
click at [513, 357] on div "Next" at bounding box center [522, 361] width 27 height 11
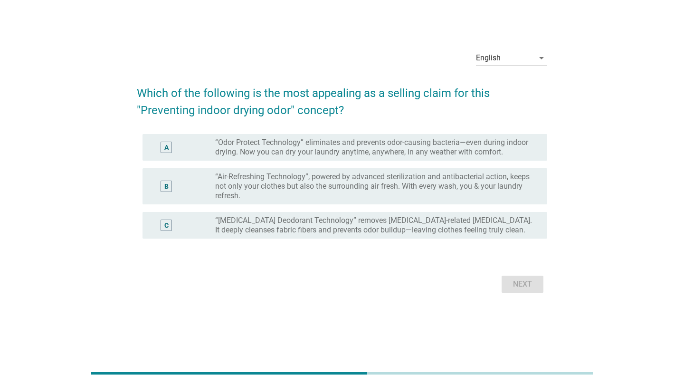
scroll to position [0, 0]
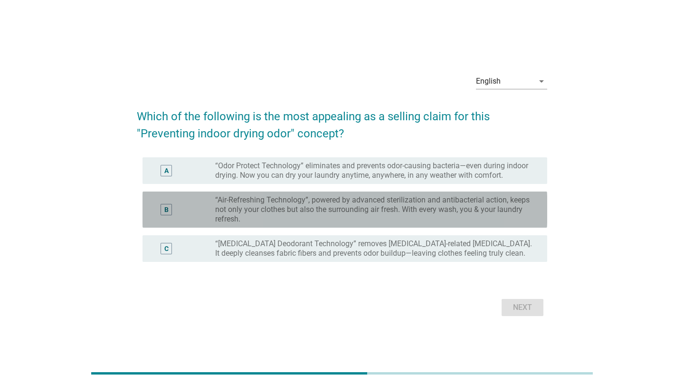
click at [322, 212] on label "“Air-Refreshing Technology”, powered by advanced sterilization and antibacteria…" at bounding box center [373, 209] width 317 height 29
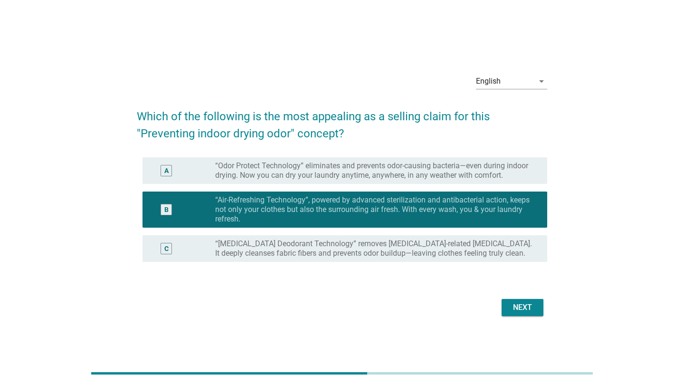
click at [537, 308] on button "Next" at bounding box center [523, 307] width 42 height 17
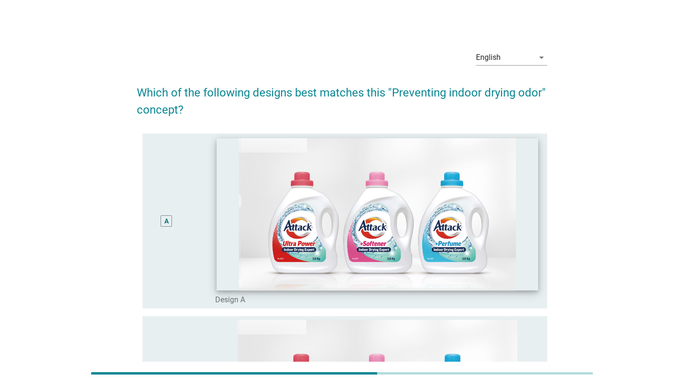
click at [309, 244] on img at bounding box center [377, 214] width 321 height 153
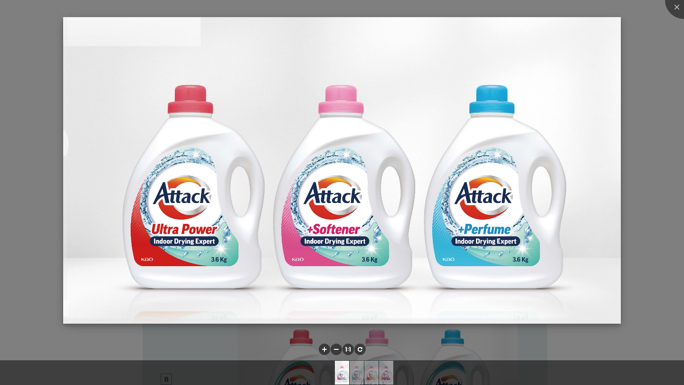
scroll to position [48, 0]
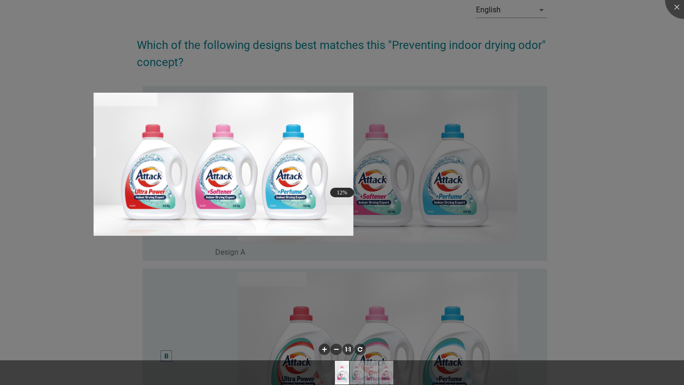
click at [572, 186] on div at bounding box center [342, 192] width 684 height 385
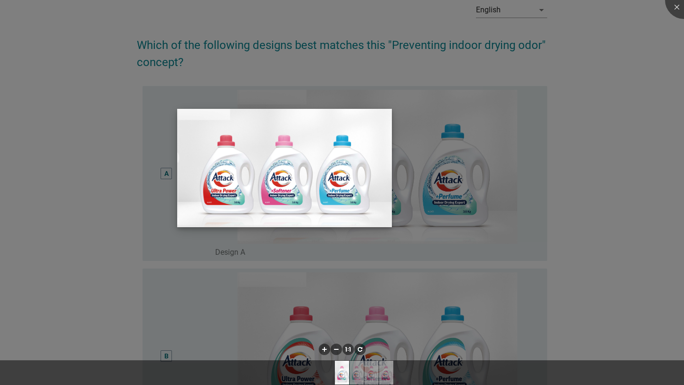
click at [282, 144] on img at bounding box center [284, 168] width 215 height 118
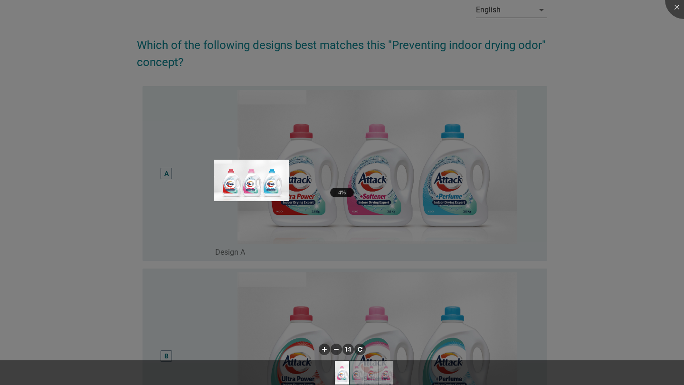
click at [397, 190] on div at bounding box center [342, 192] width 684 height 385
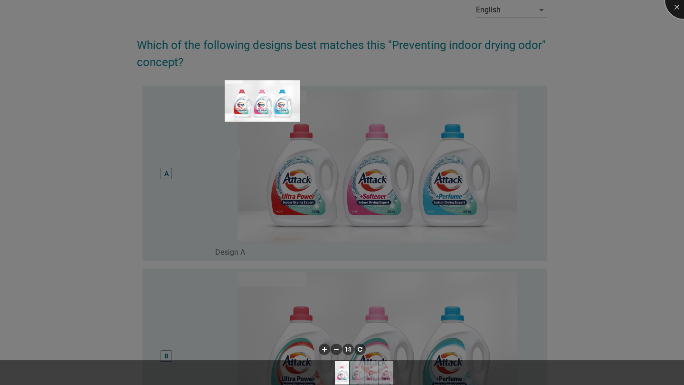
click at [679, 6] on div at bounding box center [684, 0] width 38 height 38
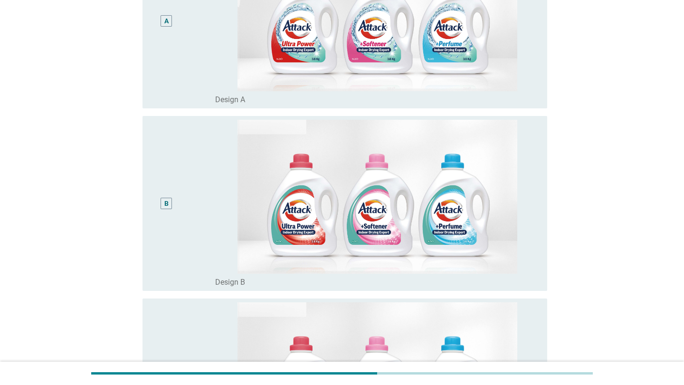
scroll to position [190, 0]
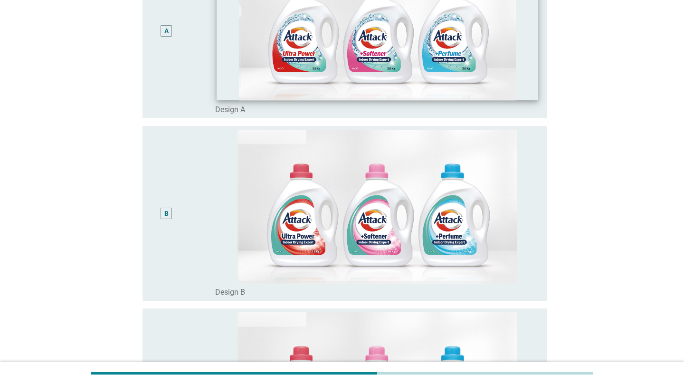
click at [344, 55] on img at bounding box center [377, 24] width 321 height 153
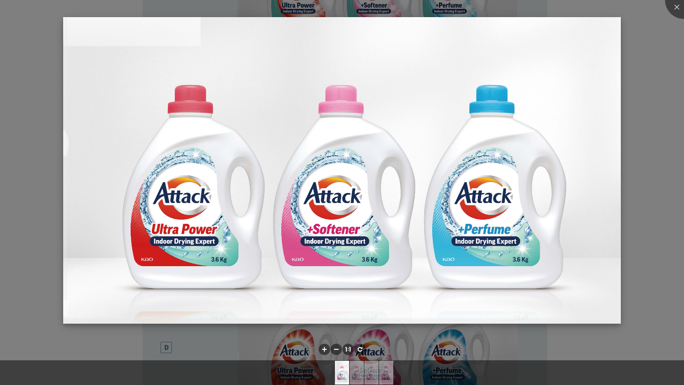
scroll to position [428, 0]
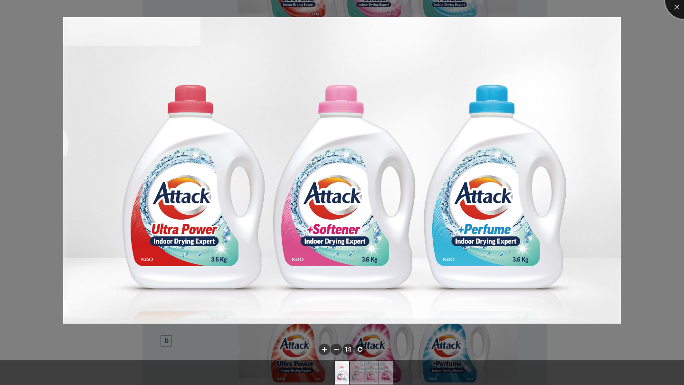
click at [675, 6] on div at bounding box center [684, 0] width 38 height 38
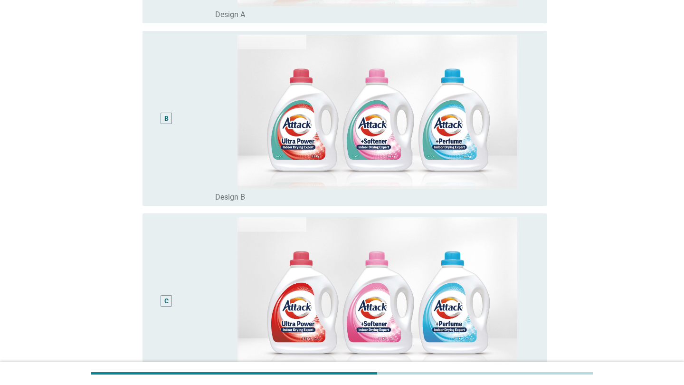
scroll to position [95, 0]
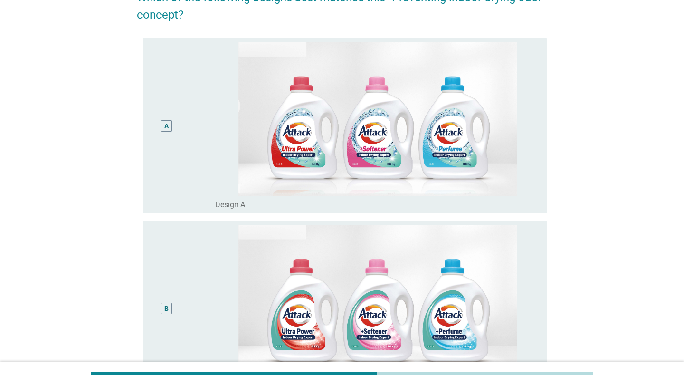
click at [165, 123] on div "A" at bounding box center [166, 126] width 4 height 10
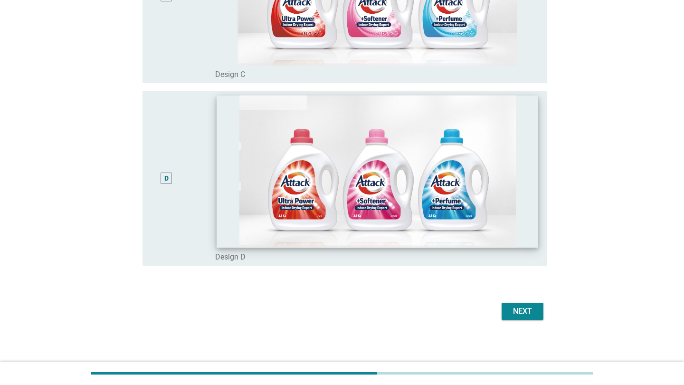
scroll to position [593, 0]
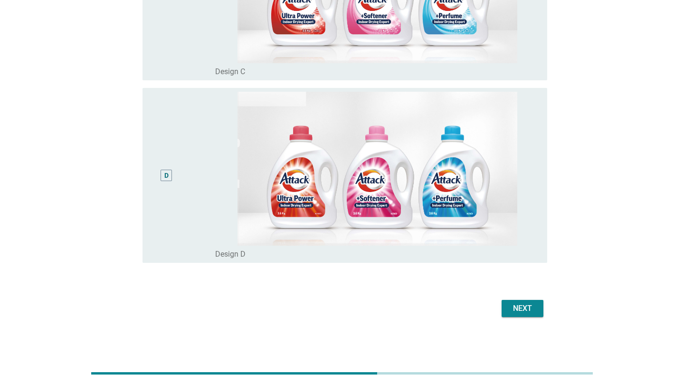
click at [516, 306] on div "Next" at bounding box center [522, 308] width 27 height 11
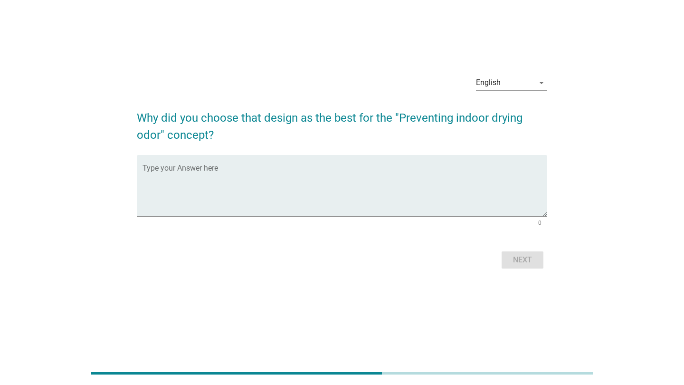
scroll to position [0, 0]
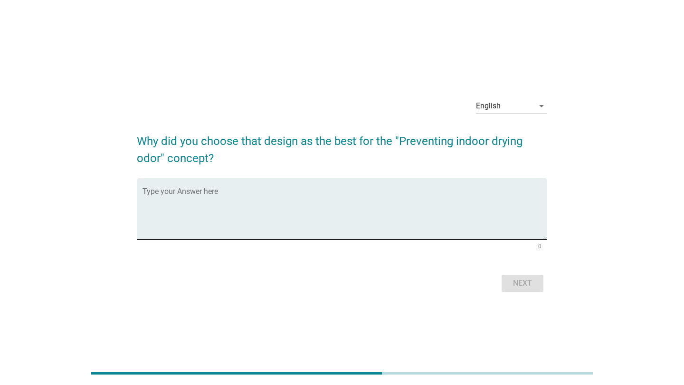
click at [171, 187] on div "Type your Answer here" at bounding box center [345, 208] width 405 height 61
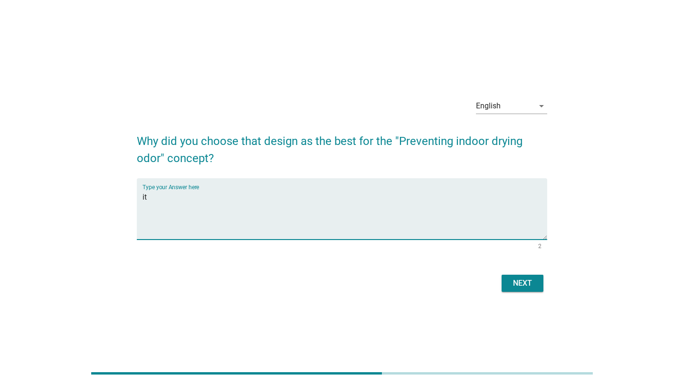
type textarea "i"
click at [313, 202] on textarea "no particular reason, just like this design" at bounding box center [345, 215] width 405 height 50
type textarea "no particular reason, just like this design"
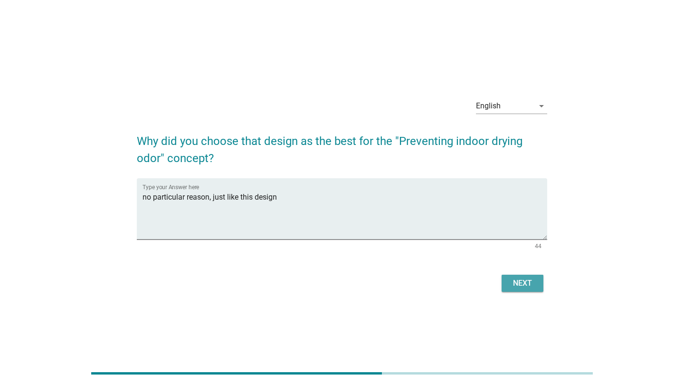
click at [517, 281] on div "Next" at bounding box center [522, 282] width 27 height 11
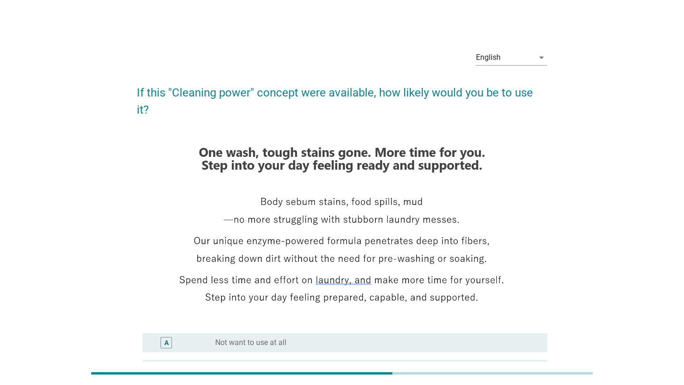
click at [63, 72] on div "English arrow_drop_down If this "Cleaning power" concept were available, how li…" at bounding box center [342, 279] width 639 height 489
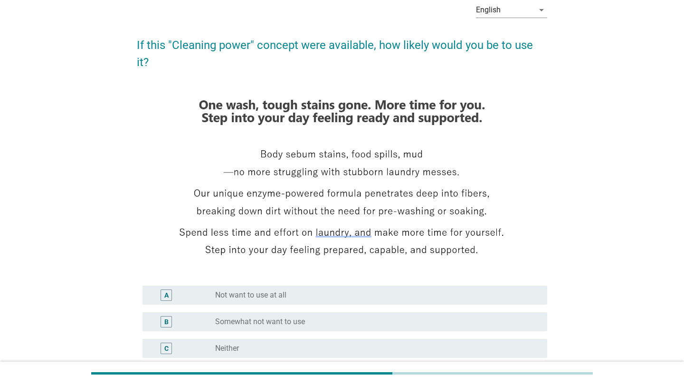
scroll to position [143, 0]
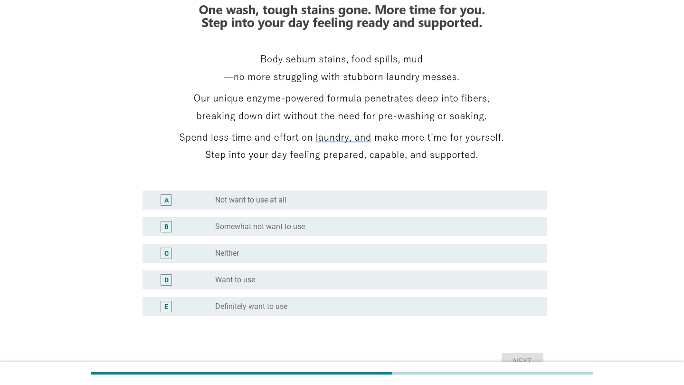
click at [248, 275] on label "Want to use" at bounding box center [235, 280] width 40 height 10
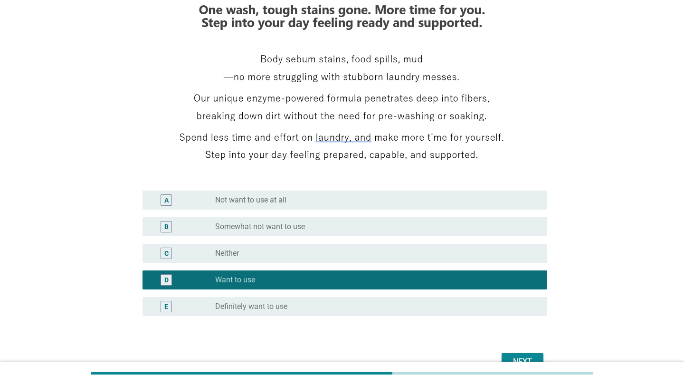
click at [522, 356] on div "Next" at bounding box center [522, 361] width 27 height 11
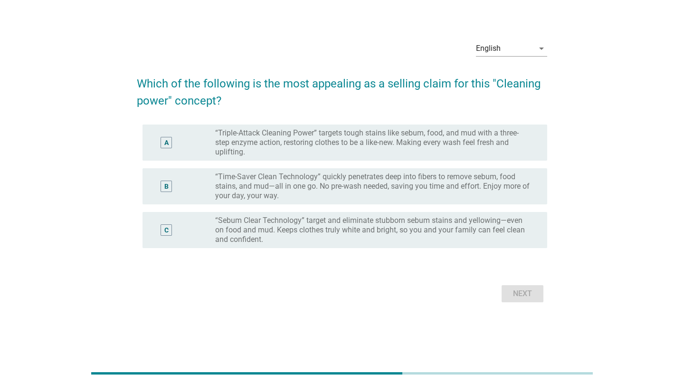
scroll to position [0, 0]
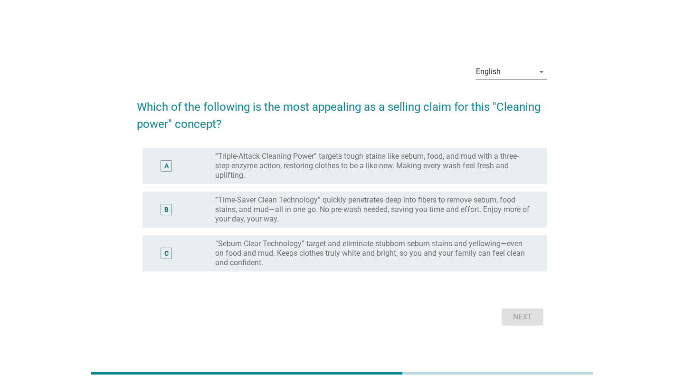
click at [380, 203] on label "“Time-Saver Clean Technology” quickly penetrates deep into fibers to remove seb…" at bounding box center [373, 209] width 317 height 29
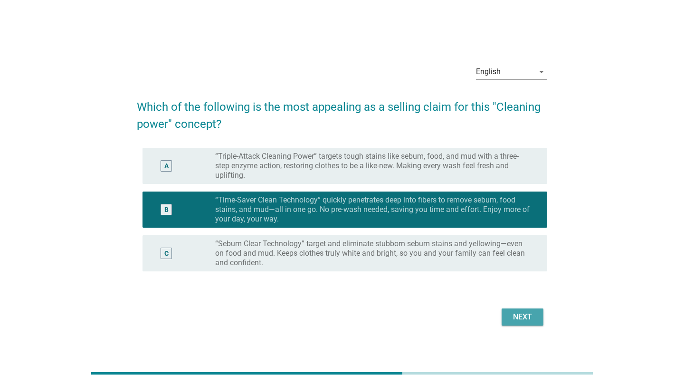
click at [523, 315] on div "Next" at bounding box center [522, 316] width 27 height 11
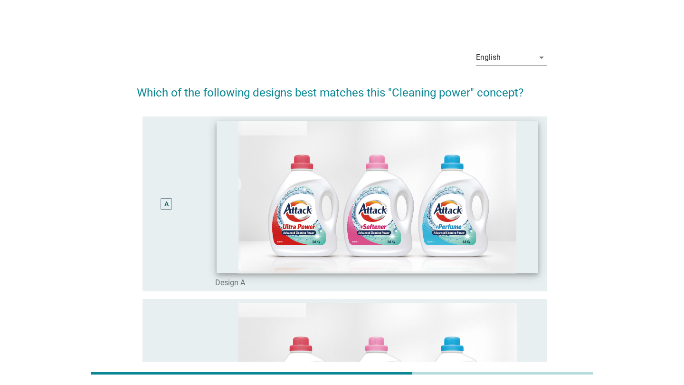
click at [444, 229] on img at bounding box center [377, 197] width 321 height 153
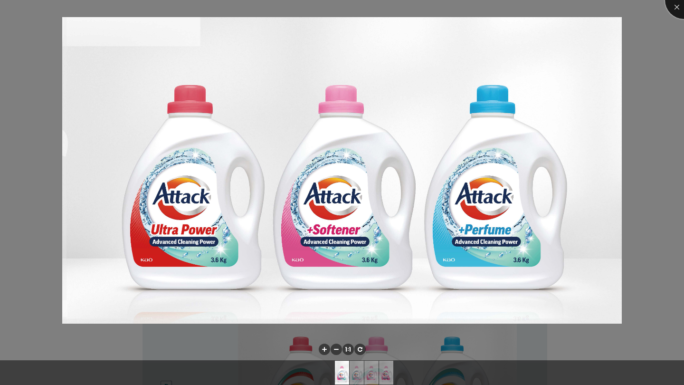
click at [673, 10] on div at bounding box center [684, 0] width 38 height 38
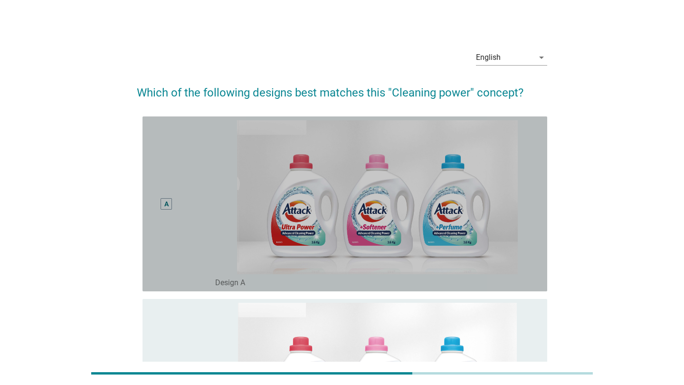
click at [162, 206] on div "A" at bounding box center [166, 203] width 11 height 11
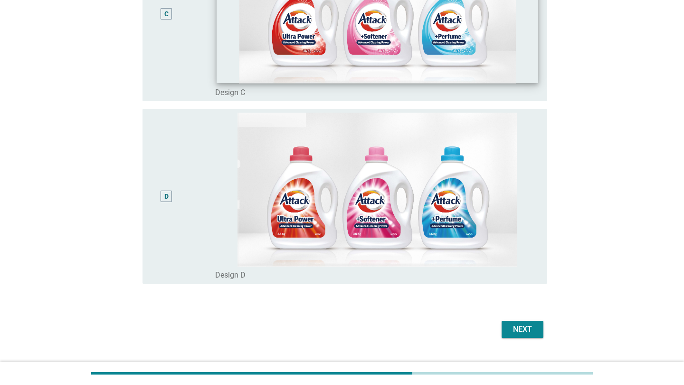
scroll to position [576, 0]
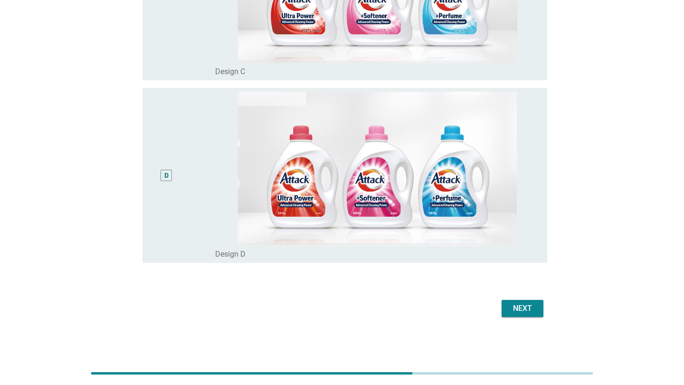
click at [515, 304] on div "Next" at bounding box center [522, 308] width 27 height 11
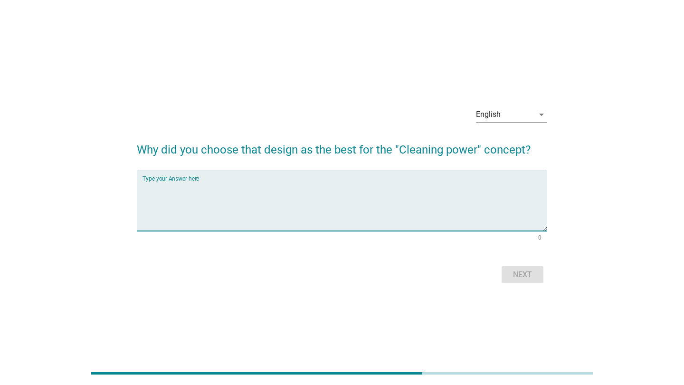
click at [188, 189] on textarea "Type your Answer here" at bounding box center [345, 206] width 405 height 50
type textarea "j"
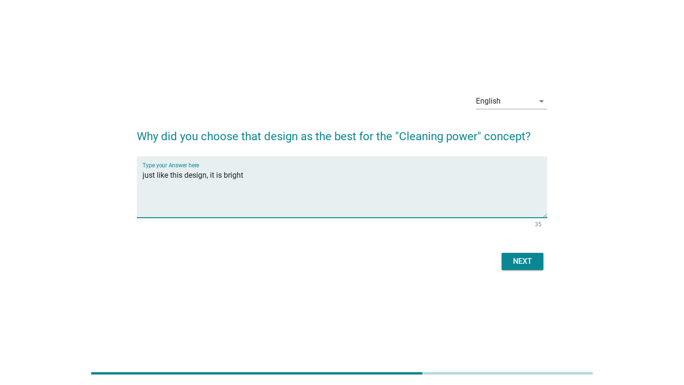
scroll to position [23, 0]
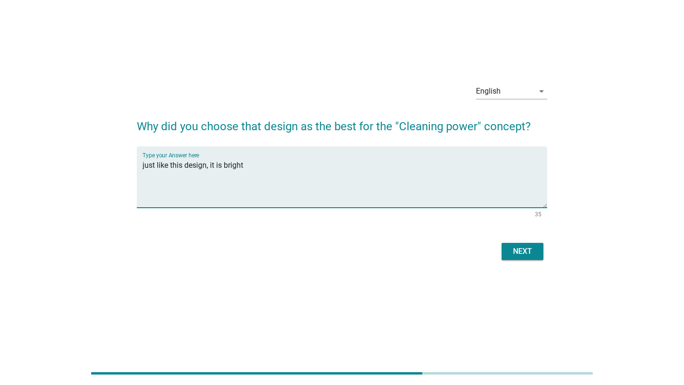
type textarea "just like this design, it is bright"
drag, startPoint x: 525, startPoint y: 254, endPoint x: 513, endPoint y: 251, distance: 12.3
click at [525, 254] on div "Next" at bounding box center [522, 251] width 27 height 11
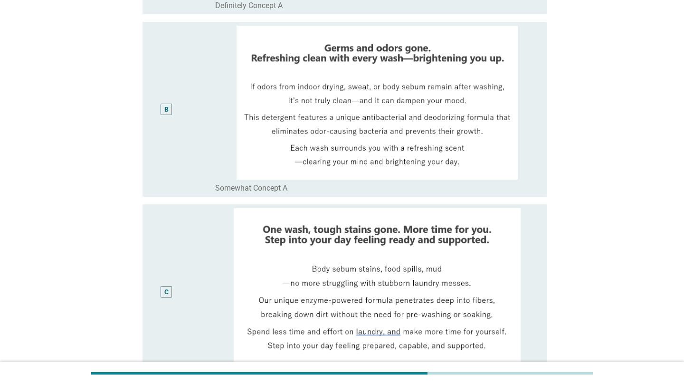
scroll to position [380, 0]
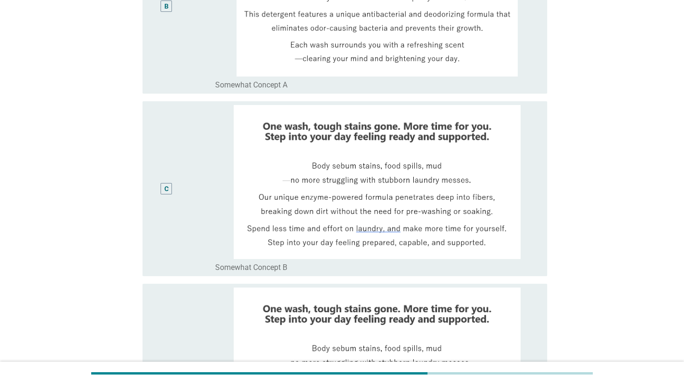
click at [35, 162] on div "English arrow_drop_down Which of the two new concepts do you prefer overall? A …" at bounding box center [342, 89] width 639 height 869
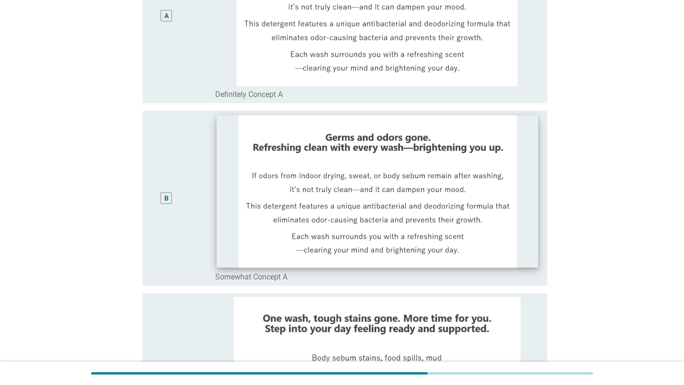
scroll to position [190, 0]
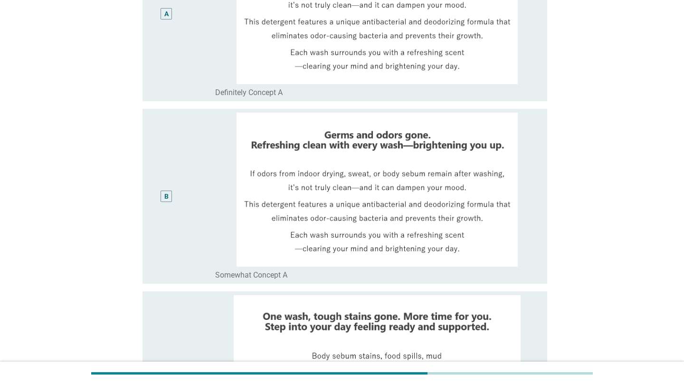
click at [158, 22] on div "A" at bounding box center [166, 13] width 32 height 167
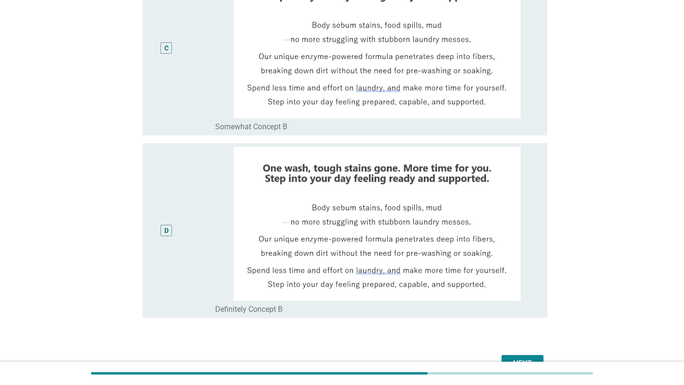
scroll to position [523, 0]
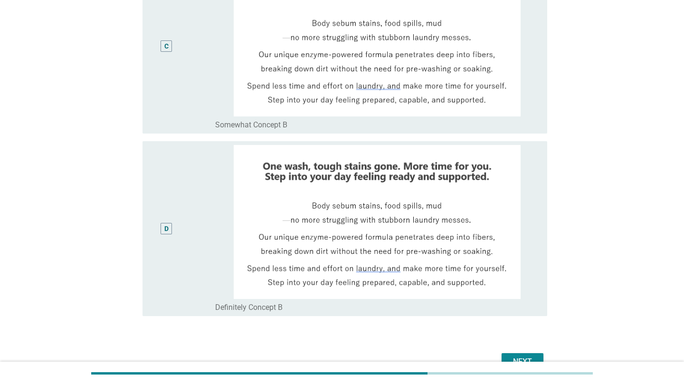
click at [422, 229] on img at bounding box center [377, 222] width 325 height 154
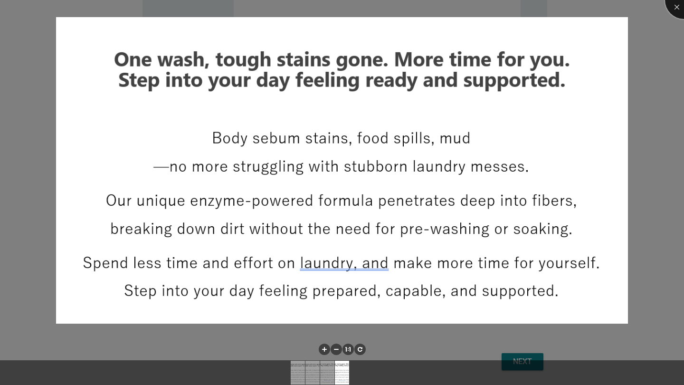
click at [674, 8] on div at bounding box center [684, 0] width 38 height 38
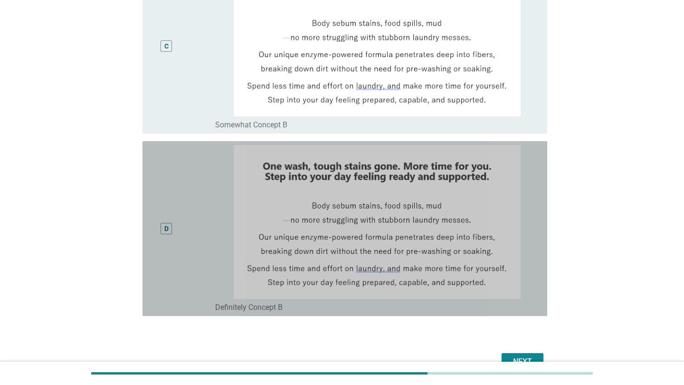
click at [165, 219] on div "D" at bounding box center [166, 228] width 32 height 167
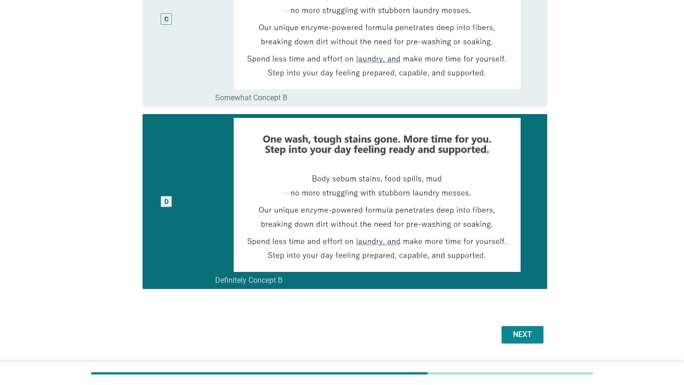
scroll to position [576, 0]
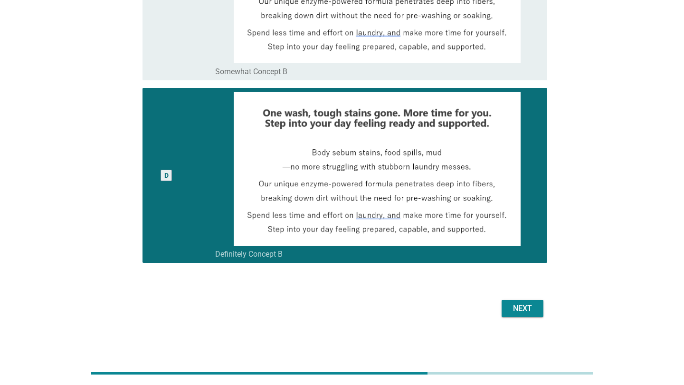
click at [517, 311] on div "Next" at bounding box center [522, 308] width 27 height 11
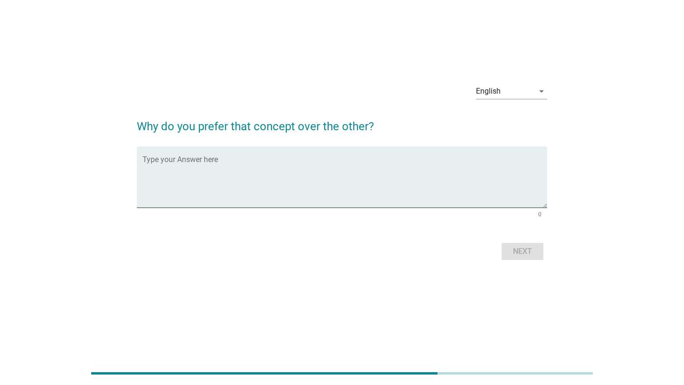
scroll to position [0, 0]
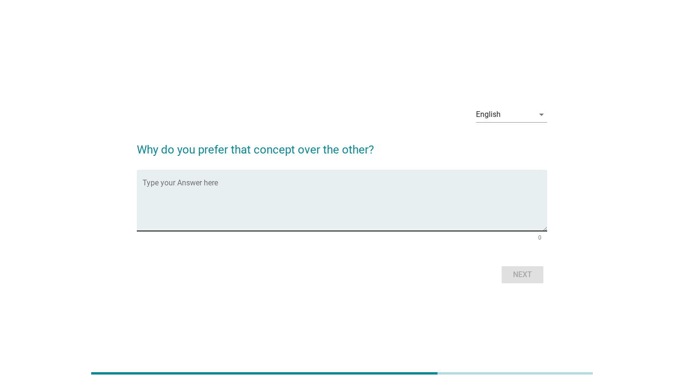
click at [217, 196] on textarea "Type your Answer here" at bounding box center [345, 206] width 405 height 50
click at [241, 195] on textarea "these two concepts are" at bounding box center [345, 206] width 405 height 50
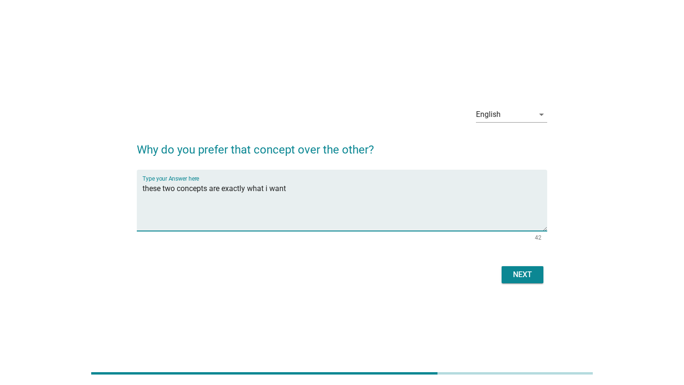
type textarea "these two concepts are exactly what i want"
click at [515, 272] on div "Next" at bounding box center [522, 274] width 27 height 11
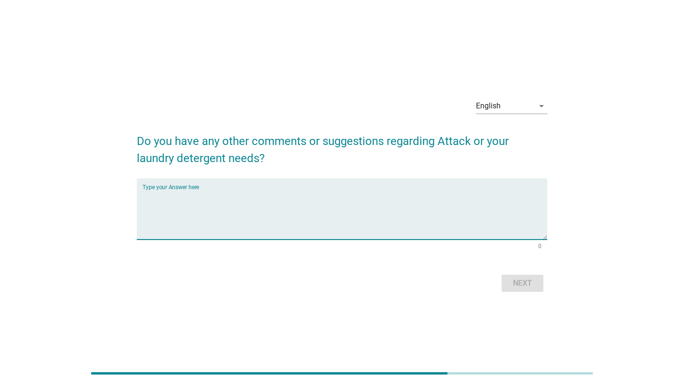
drag, startPoint x: 191, startPoint y: 192, endPoint x: 201, endPoint y: 193, distance: 10.5
click at [191, 192] on textarea "Type your Answer here" at bounding box center [345, 215] width 405 height 50
type textarea "nil"
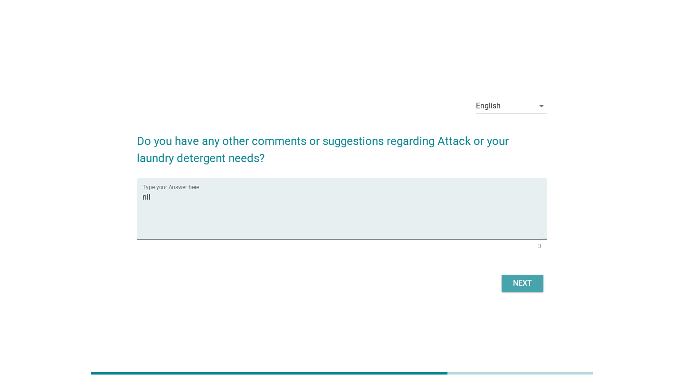
click at [524, 288] on div "Next" at bounding box center [522, 282] width 27 height 11
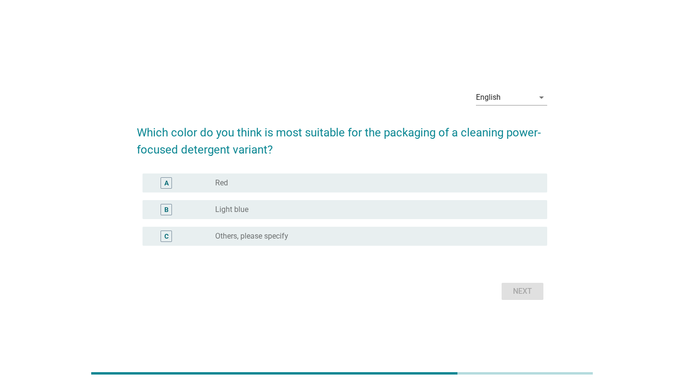
click at [239, 210] on label "Light blue" at bounding box center [231, 210] width 33 height 10
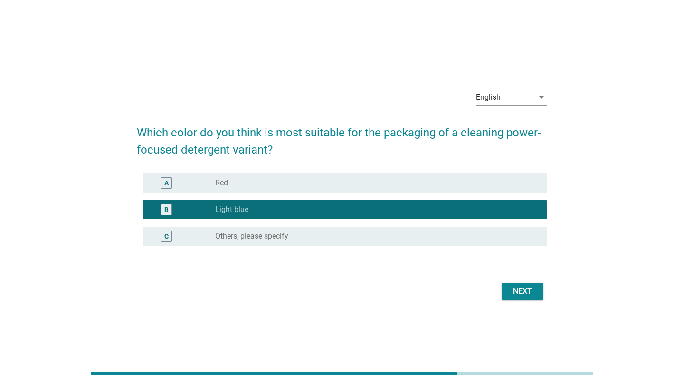
click at [519, 295] on div "Next" at bounding box center [522, 291] width 27 height 11
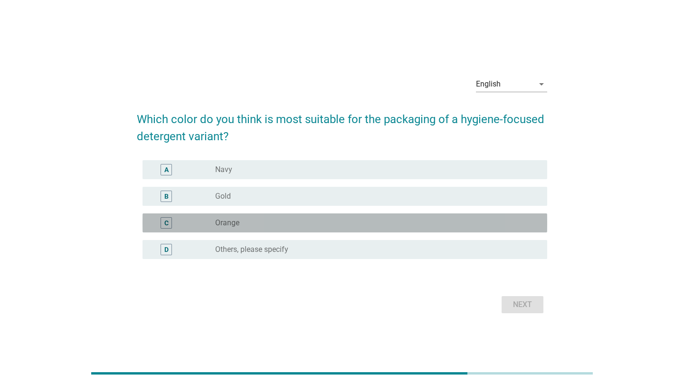
click at [272, 229] on div "C radio_button_unchecked Orange" at bounding box center [345, 222] width 405 height 19
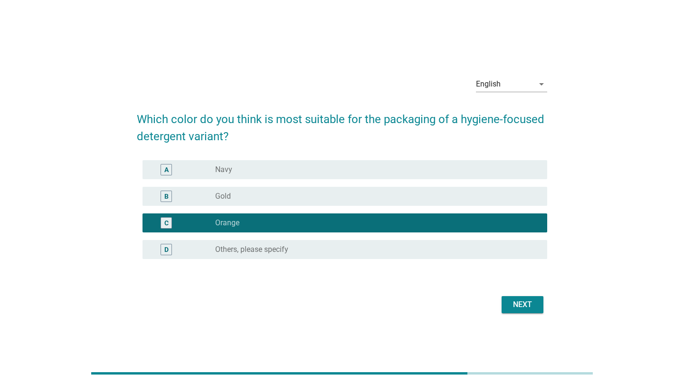
click at [520, 305] on div "Next" at bounding box center [522, 304] width 27 height 11
